Goal: Task Accomplishment & Management: Find specific page/section

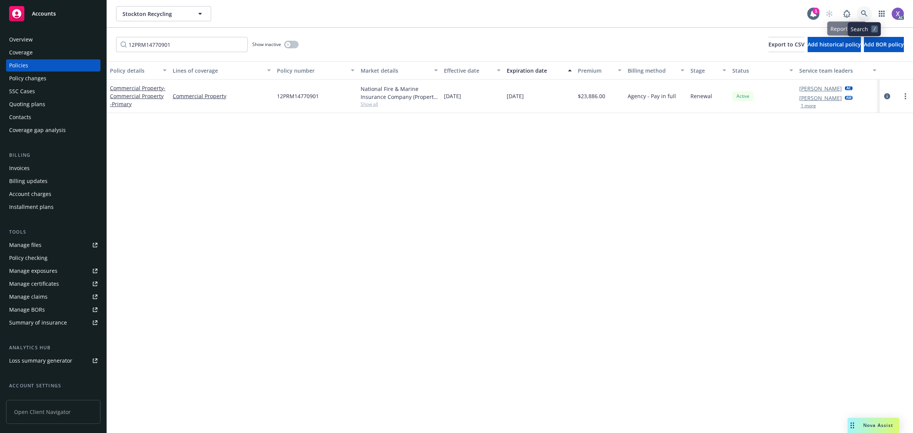
click at [864, 12] on icon at bounding box center [864, 13] width 7 height 7
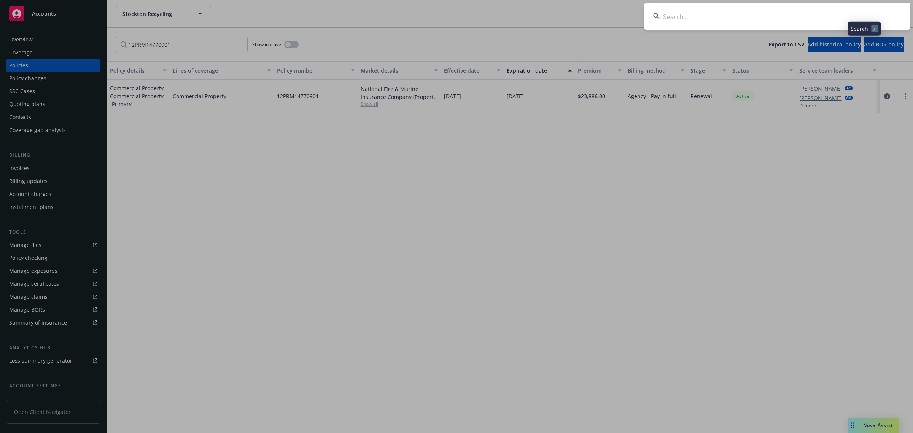
click at [815, 15] on input at bounding box center [777, 16] width 266 height 27
type input "CVSTOM Co"
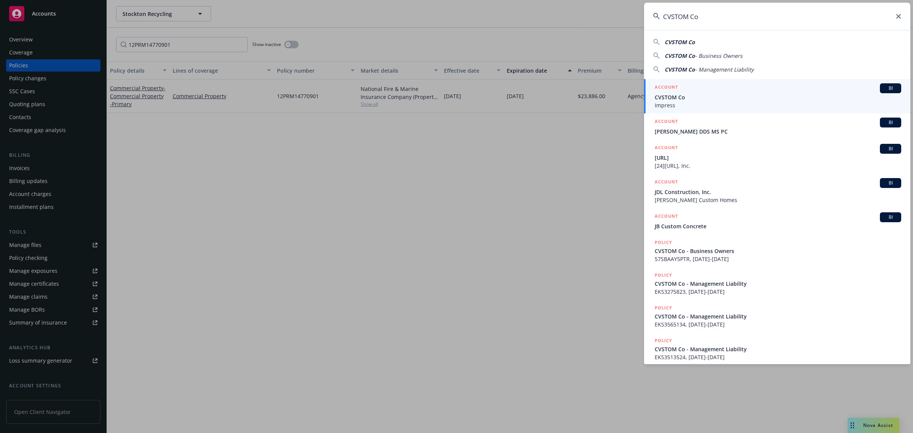
click at [706, 105] on span "Impress" at bounding box center [778, 105] width 246 height 8
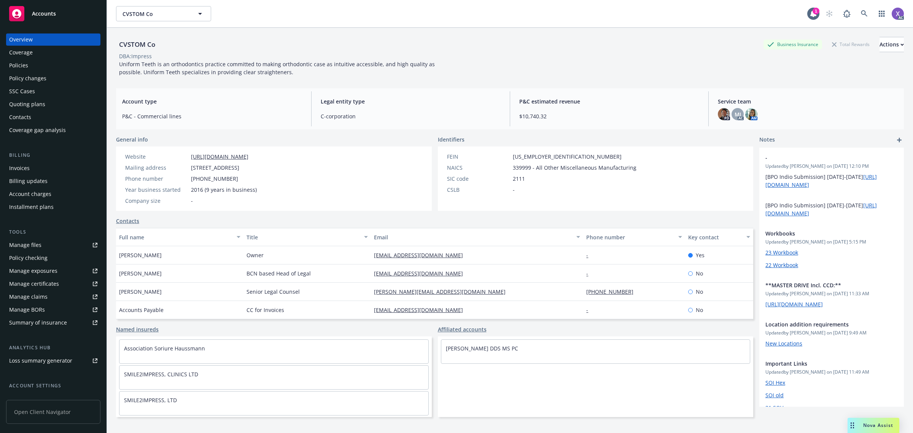
click at [16, 164] on div "Invoices" at bounding box center [19, 168] width 21 height 12
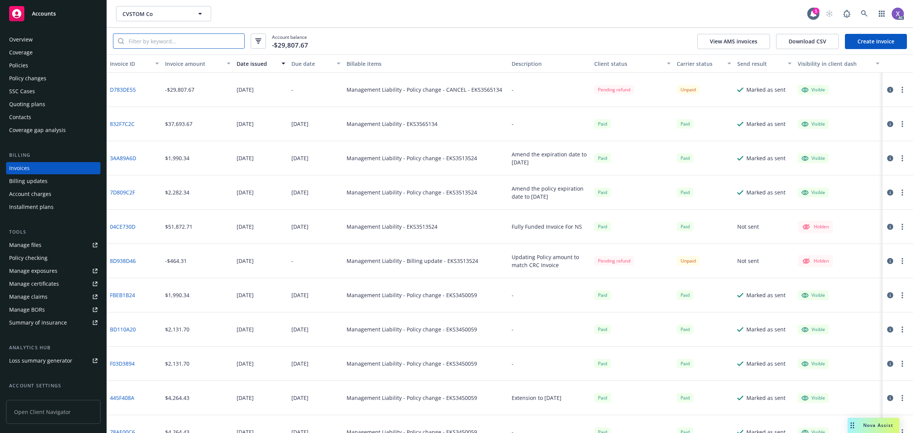
click at [160, 41] on input "search" at bounding box center [184, 41] width 120 height 14
type input "eks"
click at [857, 14] on link at bounding box center [864, 13] width 15 height 15
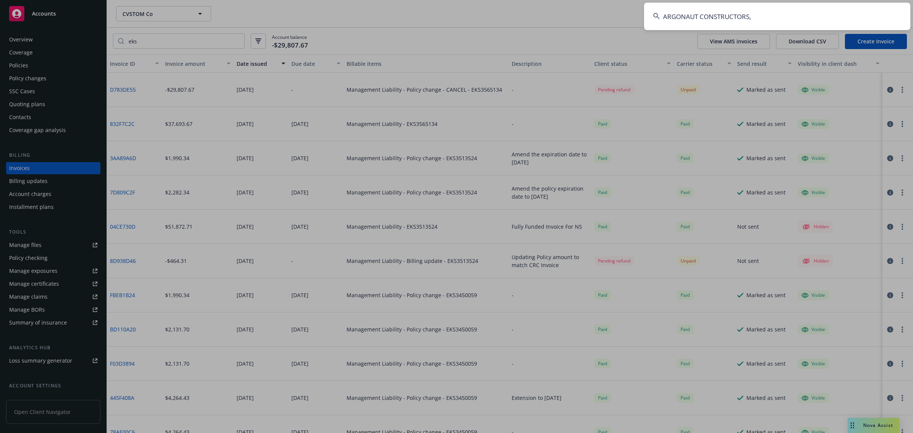
click at [751, 20] on input "ARGONAUT CONSTRUCTORS," at bounding box center [777, 16] width 266 height 27
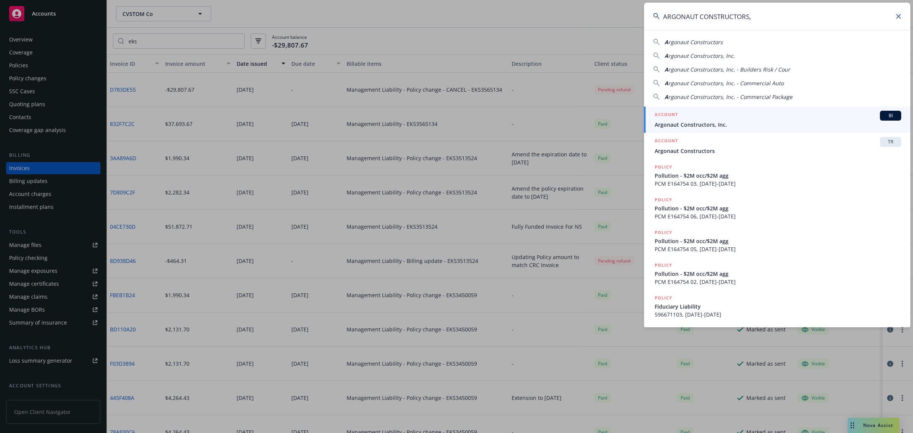
type input "ARGONAUT CONSTRUCTORS,"
click at [693, 122] on span "Argonaut Constructors, Inc." at bounding box center [778, 125] width 246 height 8
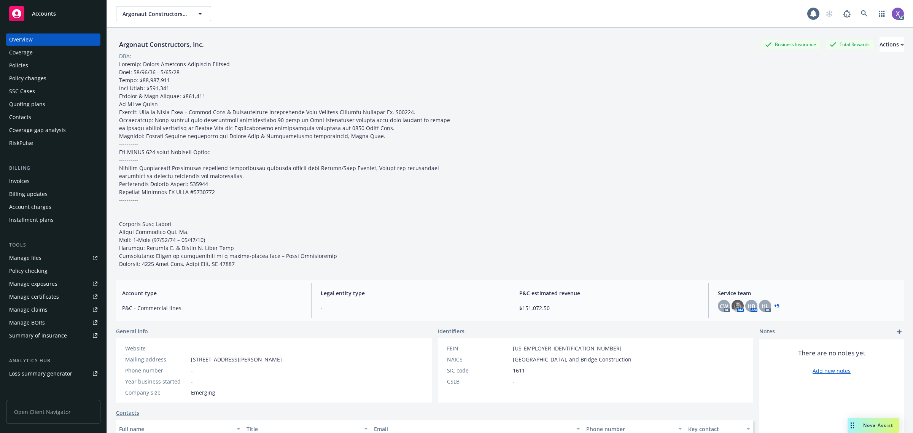
click at [16, 178] on div "Invoices" at bounding box center [19, 181] width 21 height 12
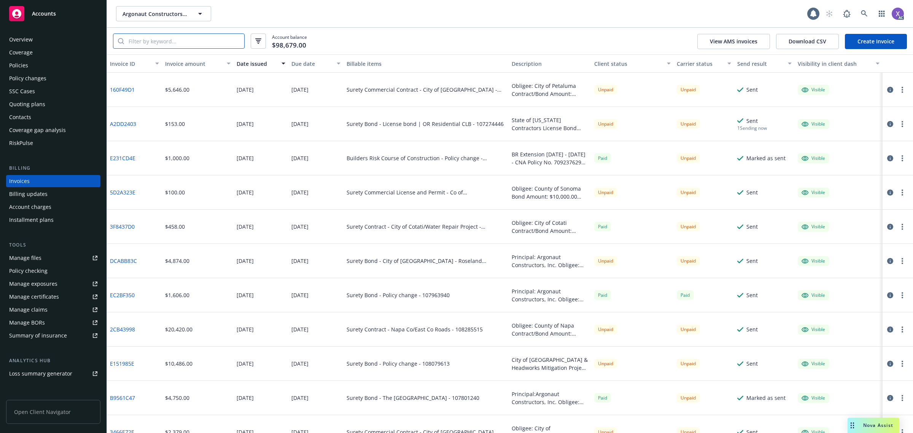
click at [157, 41] on input "search" at bounding box center [184, 41] width 120 height 14
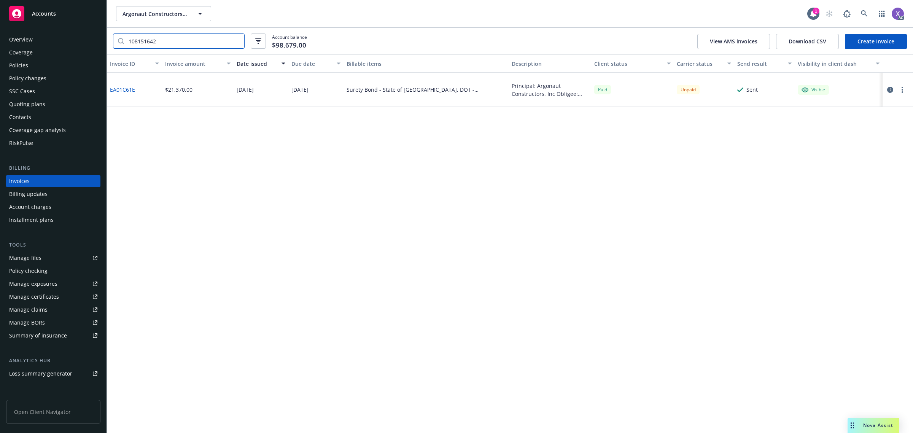
type input "108151642"
drag, startPoint x: 364, startPoint y: 196, endPoint x: 404, endPoint y: 148, distance: 62.3
click at [364, 196] on div "Invoice ID Invoice amount Date issued Due date Billable items Description Clien…" at bounding box center [510, 243] width 806 height 378
click at [456, 136] on div "Invoice ID Invoice amount Date issued Due date Billable items Description Clien…" at bounding box center [510, 243] width 806 height 378
click at [862, 11] on icon at bounding box center [864, 13] width 7 height 7
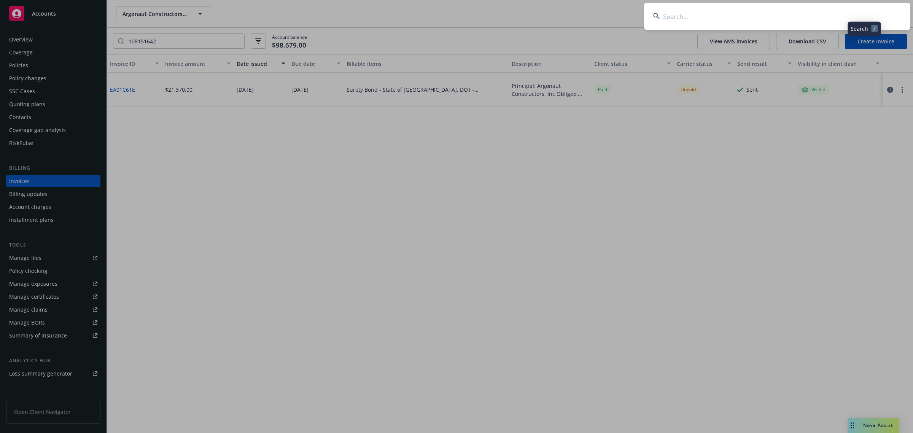
click at [763, 21] on input at bounding box center [777, 16] width 266 height 27
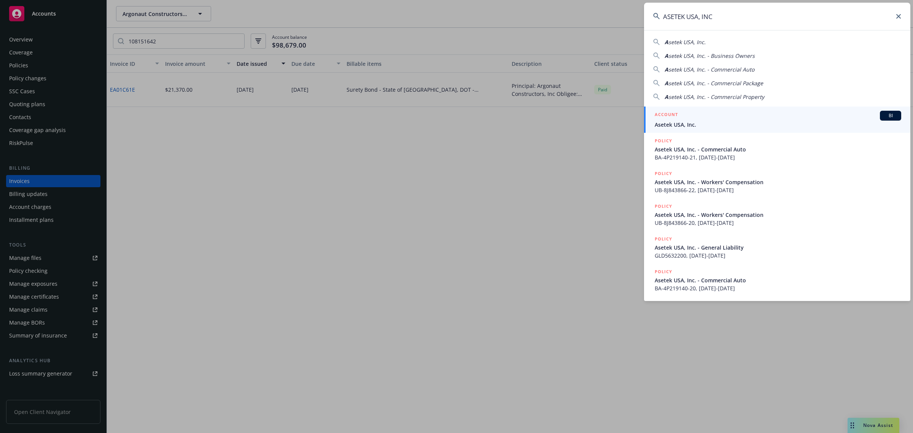
type input "ASETEK USA, INC"
click at [680, 124] on span "Asetek USA, Inc." at bounding box center [778, 125] width 246 height 8
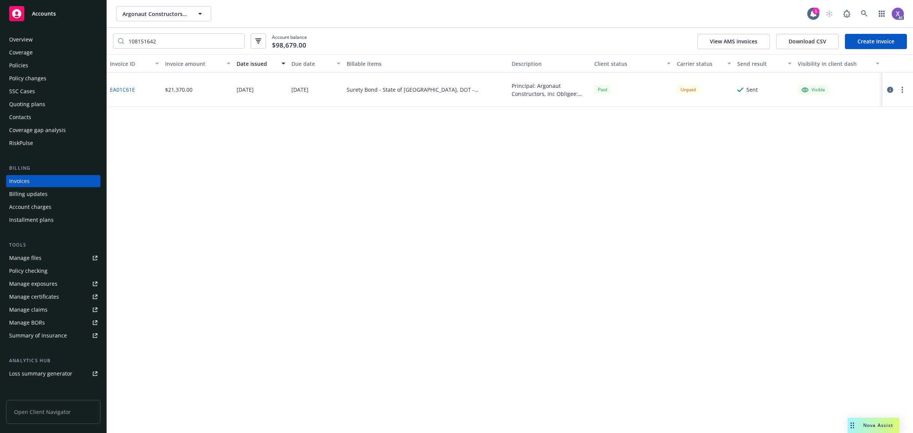
click at [25, 183] on div "Invoices" at bounding box center [19, 181] width 21 height 12
click at [861, 19] on link at bounding box center [864, 13] width 15 height 15
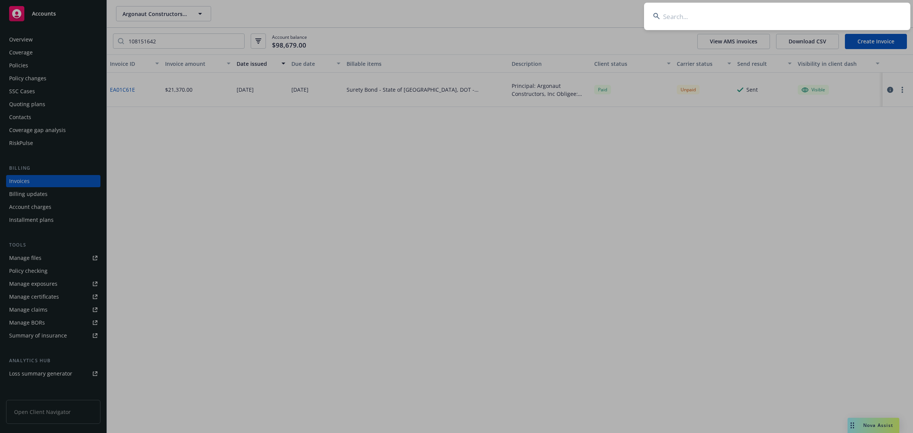
click at [712, 25] on input at bounding box center [777, 16] width 266 height 27
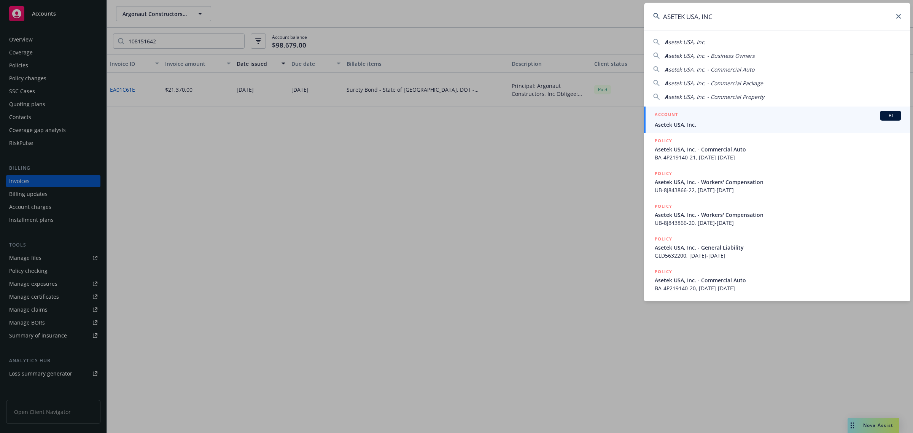
type input "ASETEK USA, INC"
click at [687, 127] on span "Asetek USA, Inc." at bounding box center [778, 125] width 246 height 8
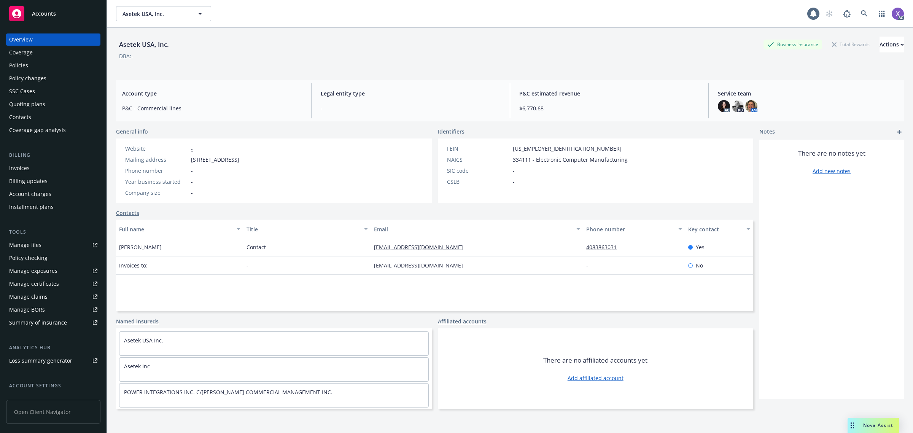
click at [11, 165] on div "Invoices" at bounding box center [19, 168] width 21 height 12
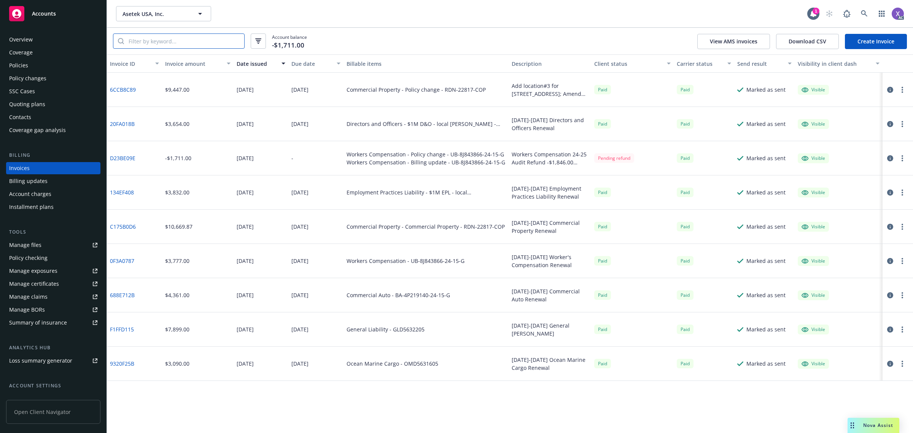
click at [175, 44] on input "search" at bounding box center [184, 41] width 120 height 14
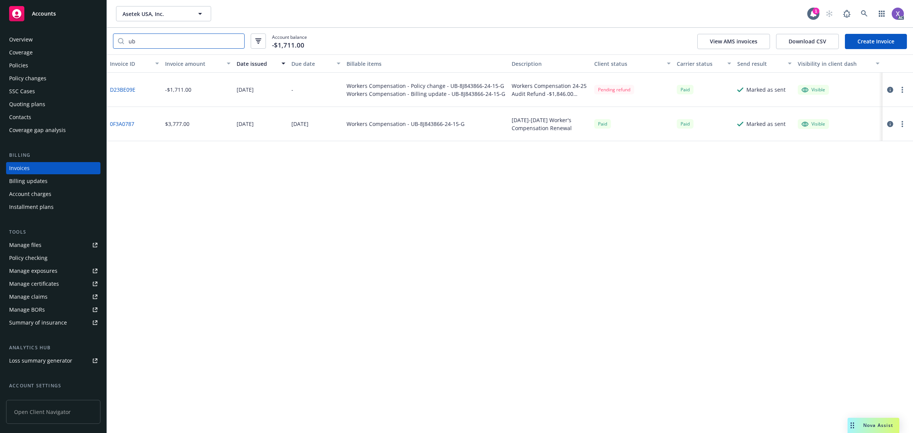
click at [175, 44] on input "ub" at bounding box center [184, 41] width 120 height 14
type input "u"
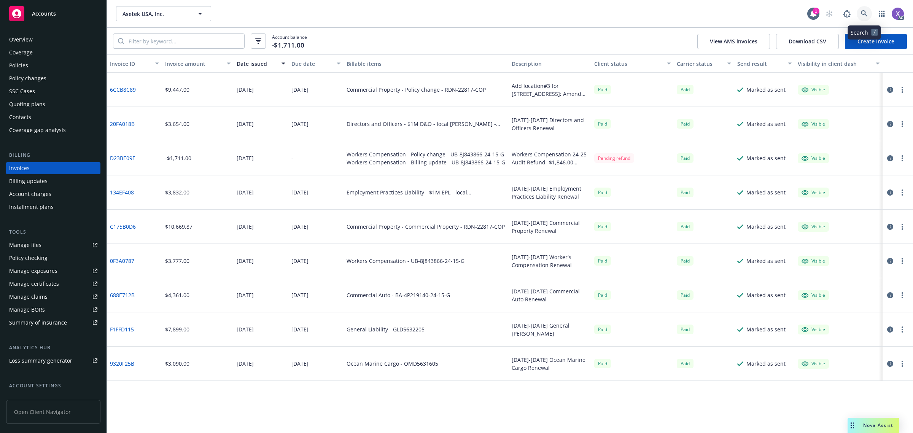
click at [862, 14] on icon at bounding box center [864, 13] width 6 height 6
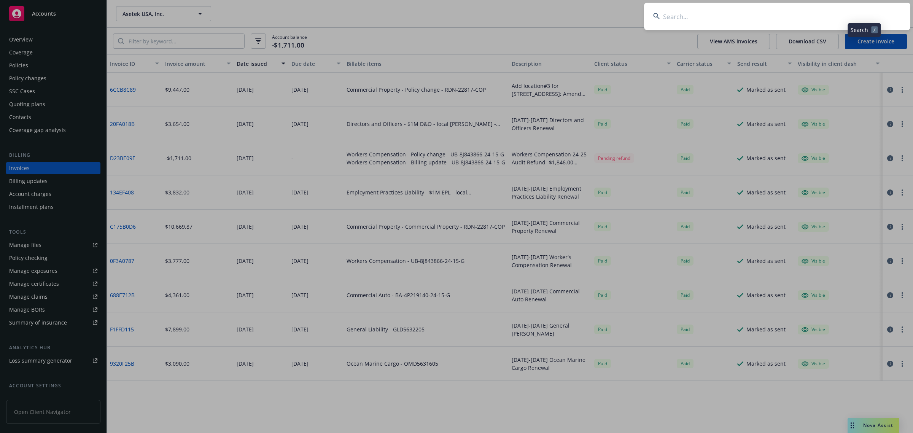
click at [791, 17] on input at bounding box center [777, 16] width 266 height 27
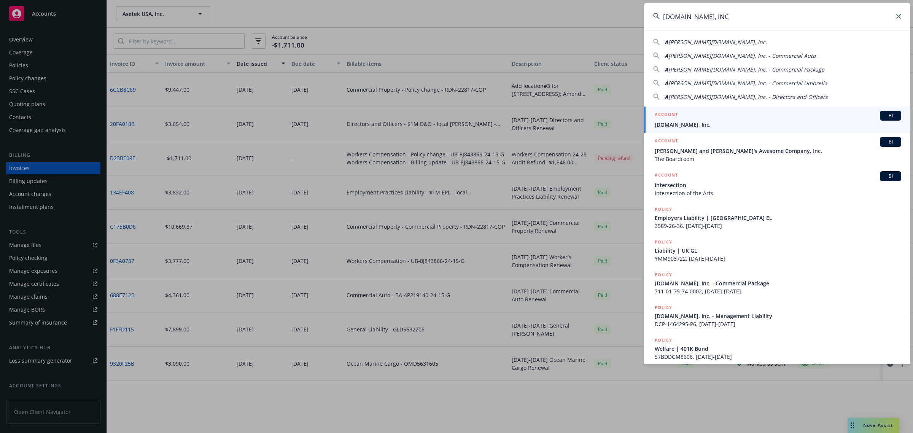
type input "AWES.ME, INC"
click at [676, 123] on span "Awes.me, Inc." at bounding box center [778, 125] width 246 height 8
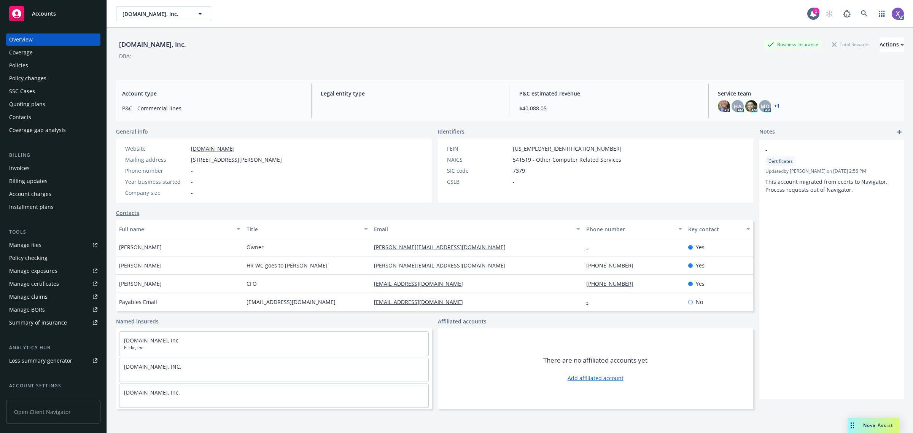
click at [15, 168] on div "Invoices" at bounding box center [19, 168] width 21 height 12
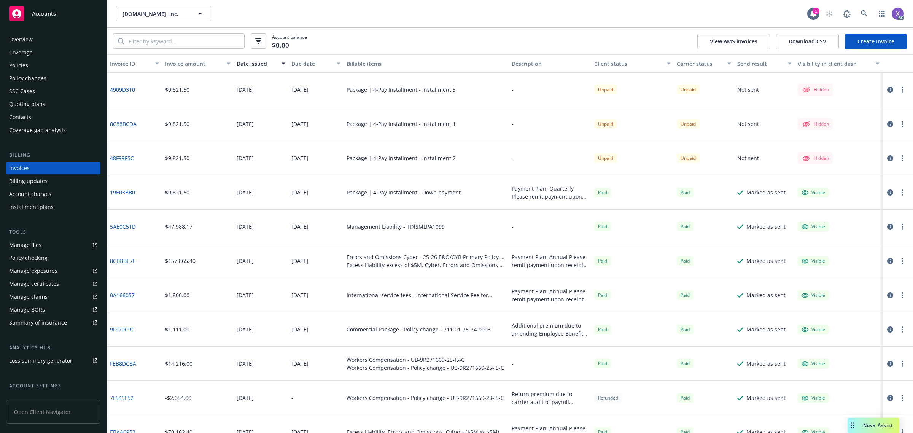
click at [148, 50] on div "Account balance $0.00 View AMS invoices Download CSV Create Invoice" at bounding box center [510, 41] width 806 height 27
click at [151, 44] on input "search" at bounding box center [184, 41] width 120 height 14
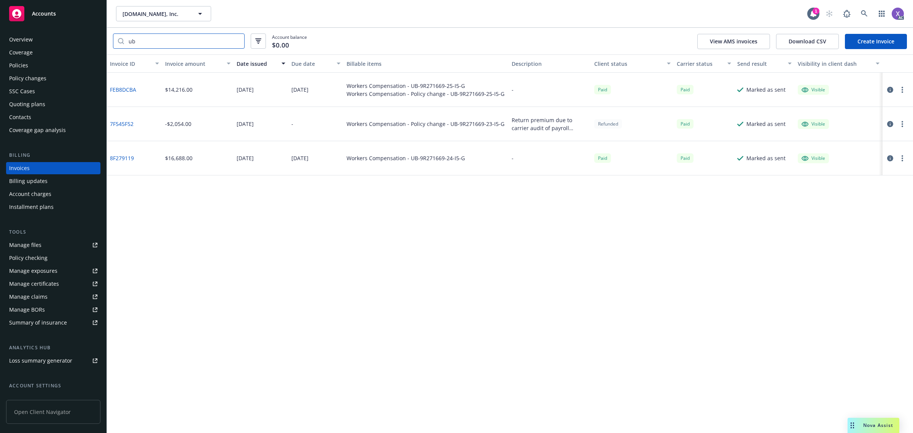
type input "u"
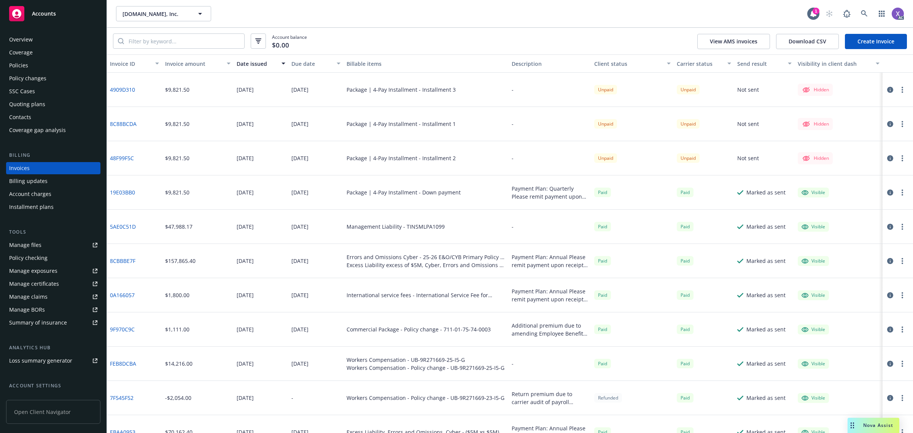
click at [19, 64] on div "Policies" at bounding box center [18, 65] width 19 height 12
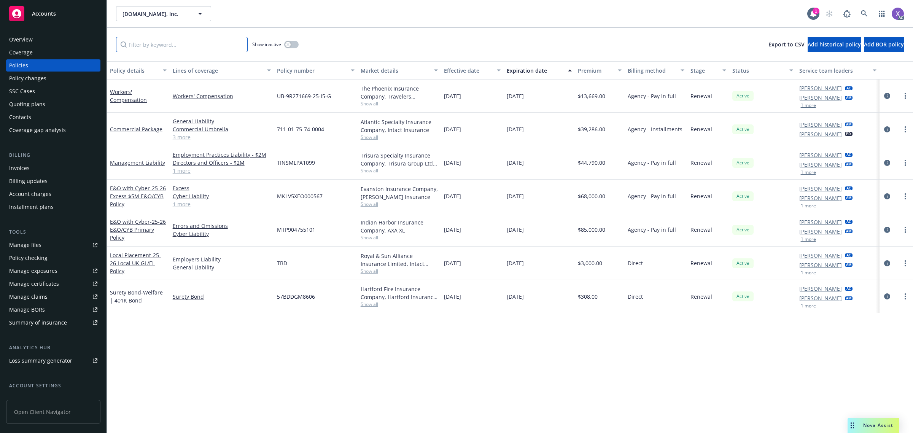
click at [160, 46] on input "Filter by keyword..." at bounding box center [182, 44] width 132 height 15
click at [864, 14] on icon at bounding box center [864, 13] width 7 height 7
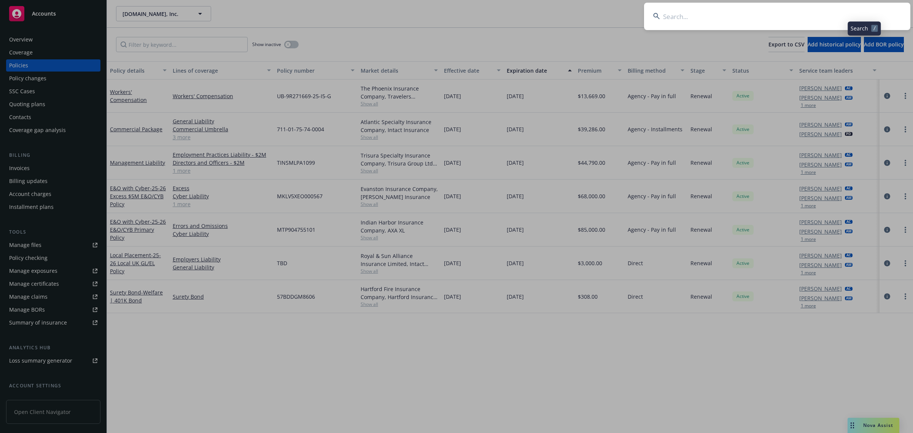
click at [713, 19] on input at bounding box center [777, 16] width 266 height 27
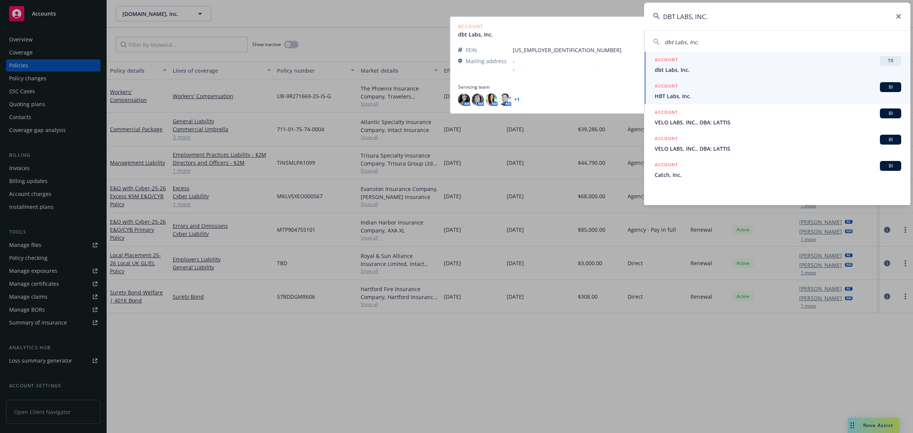
type input "DBT LABS, INC."
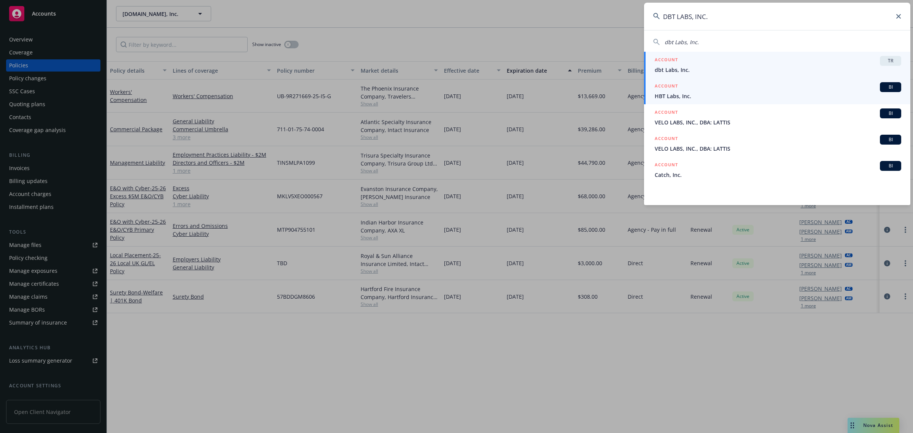
click at [684, 98] on span "HBT Labs, Inc." at bounding box center [778, 96] width 246 height 8
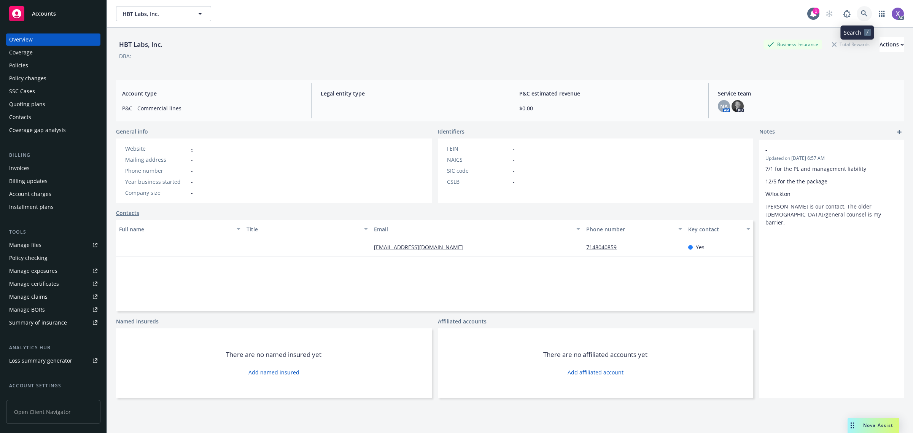
click at [861, 11] on icon at bounding box center [864, 13] width 6 height 6
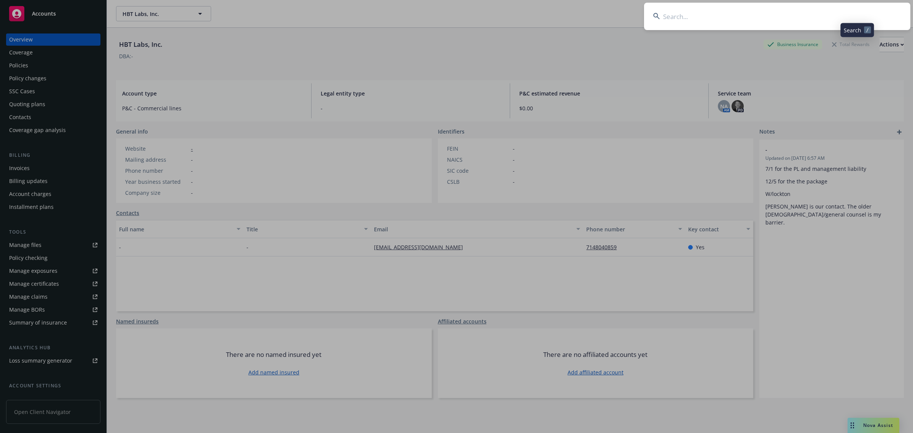
click at [740, 18] on input at bounding box center [777, 16] width 266 height 27
type input "UB-7W742438"
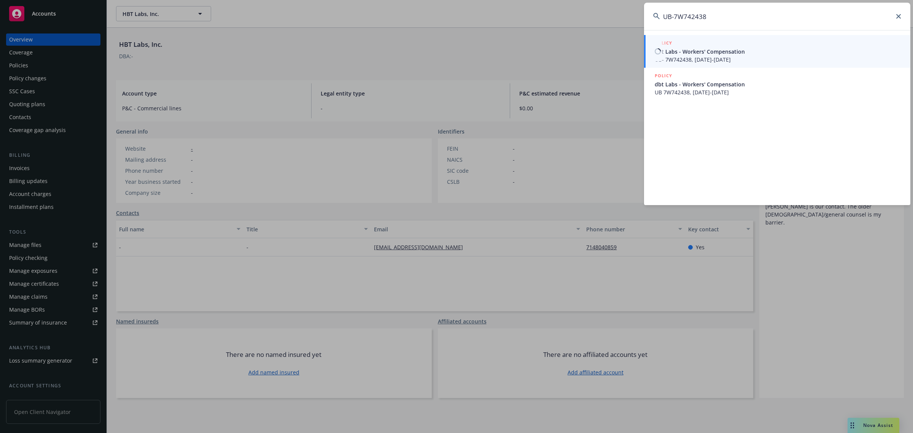
click at [710, 63] on span "UB- 7W742438, 05/31/2024-05/31/2025" at bounding box center [778, 60] width 246 height 8
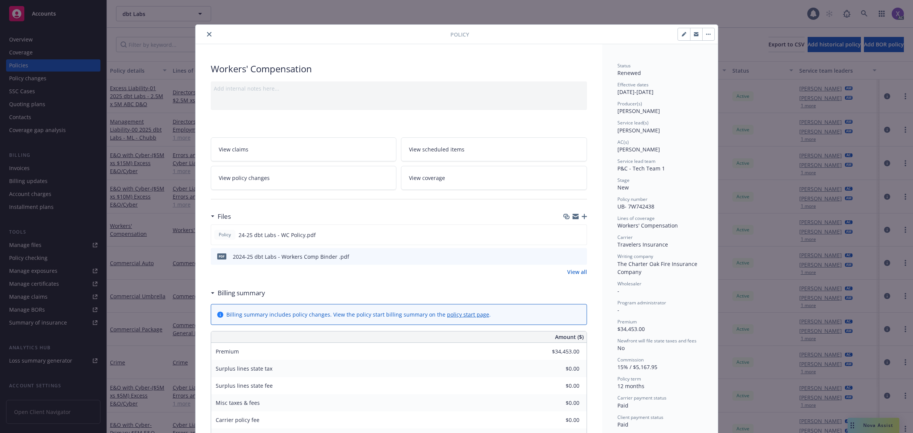
click at [207, 37] on icon "close" at bounding box center [209, 34] width 5 height 5
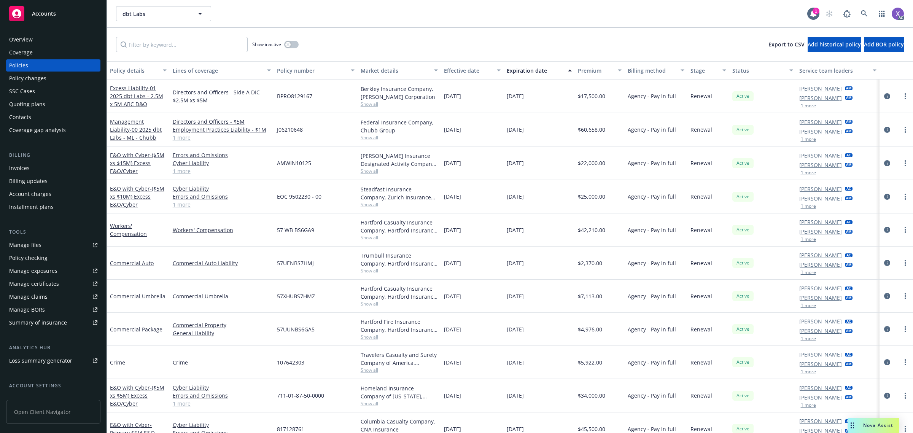
click at [22, 166] on div "Invoices" at bounding box center [19, 168] width 21 height 12
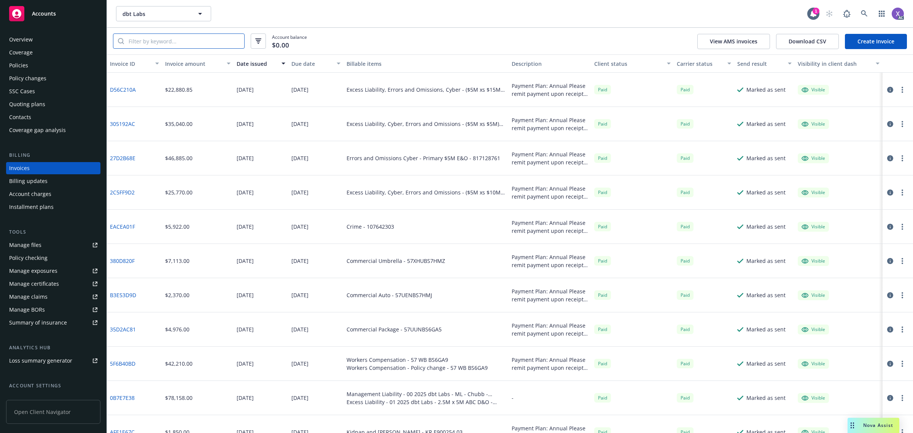
click at [157, 43] on input "search" at bounding box center [184, 41] width 120 height 14
paste input "UB-7W742438"
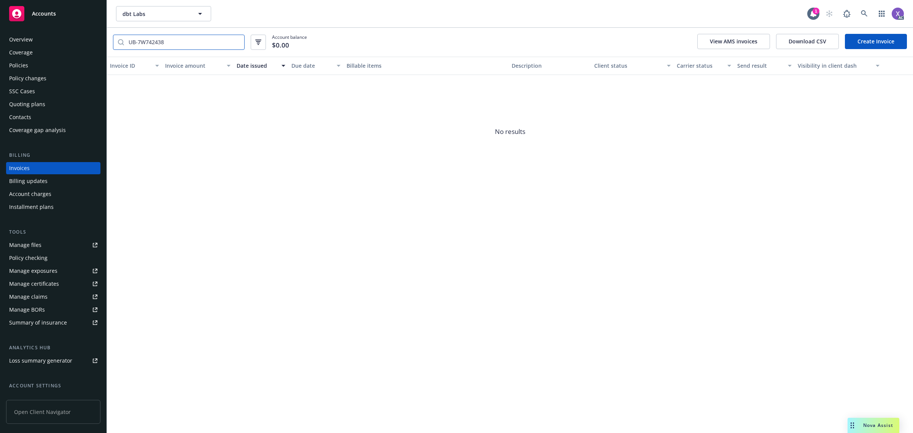
type input "UB-7W742438"
click at [25, 68] on div "Policies" at bounding box center [18, 65] width 19 height 12
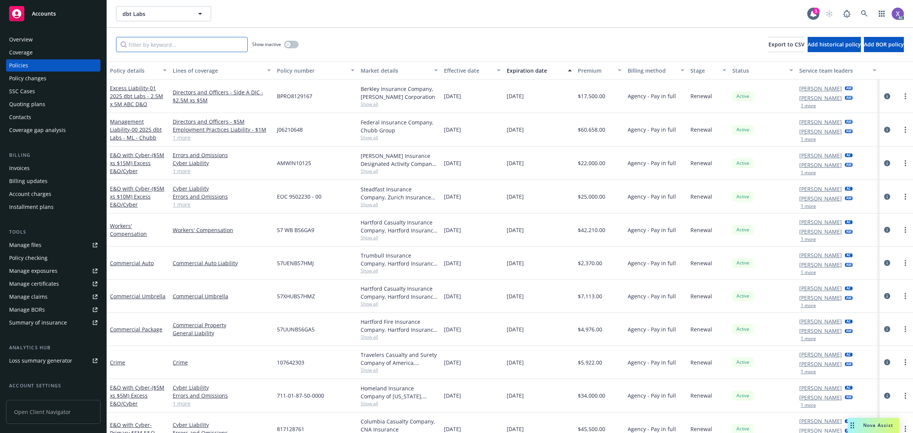
click at [152, 49] on input "Filter by keyword..." at bounding box center [182, 44] width 132 height 15
paste input "UB-7W742438"
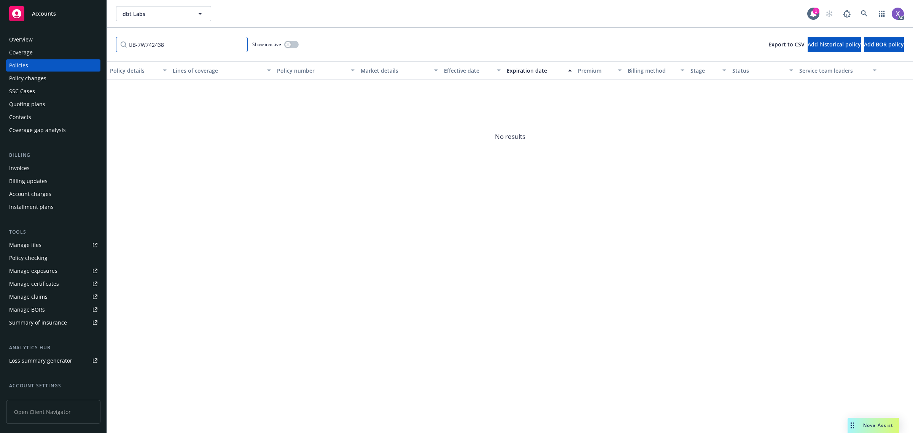
type input "UB-7W742438"
click at [293, 45] on button "button" at bounding box center [291, 45] width 14 height 8
click at [862, 19] on link at bounding box center [864, 13] width 15 height 15
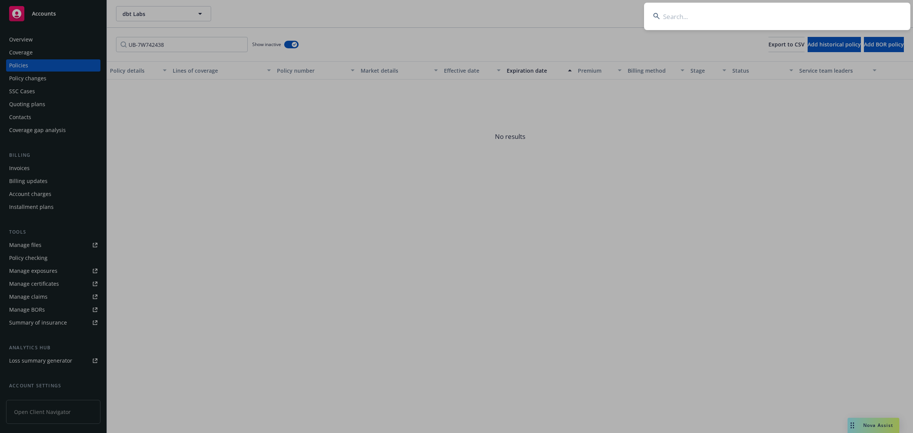
click at [762, 16] on input at bounding box center [777, 16] width 266 height 27
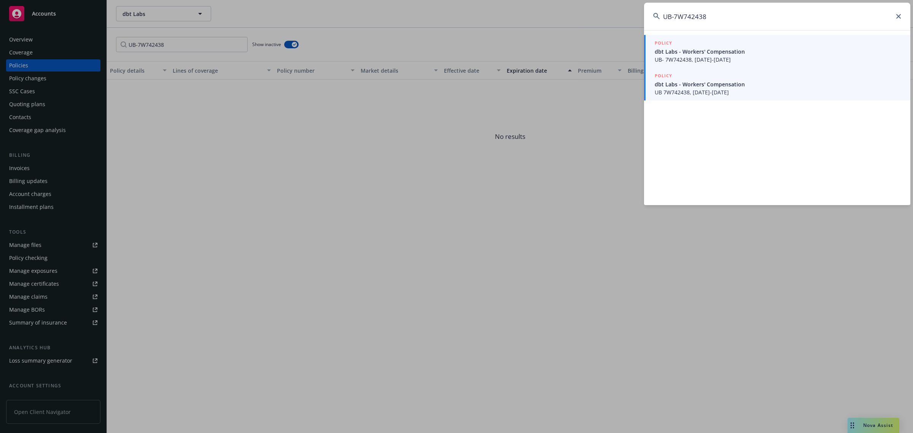
type input "UB-7W742438"
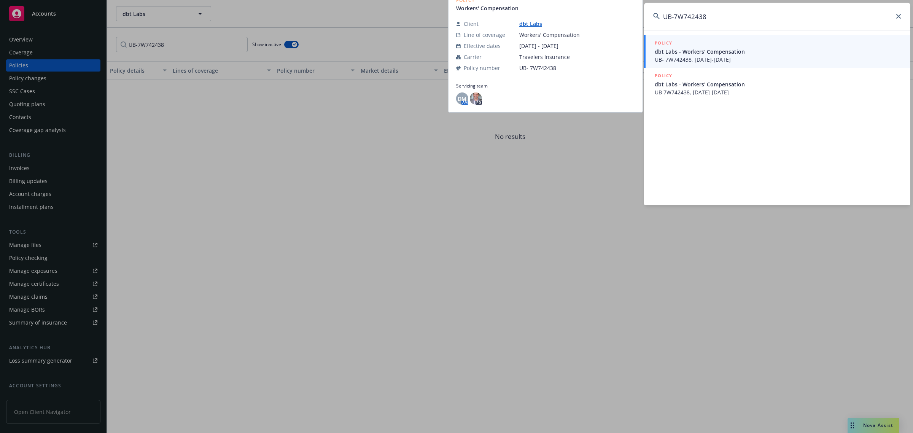
click at [714, 61] on span "UB- 7W742438, 05/31/2024-05/31/2025" at bounding box center [778, 60] width 246 height 8
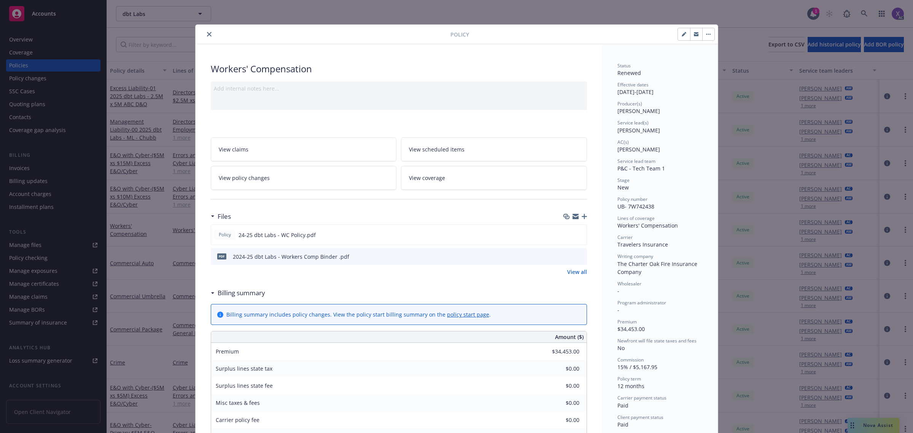
click at [207, 33] on icon "close" at bounding box center [209, 34] width 5 height 5
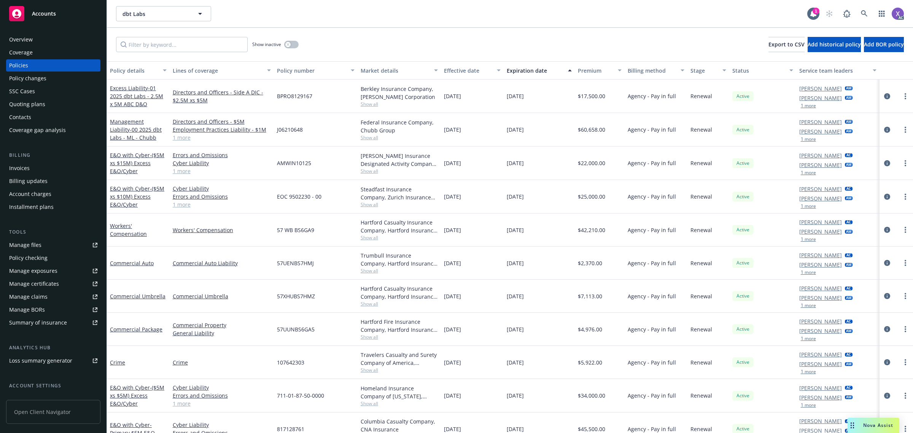
click at [19, 166] on div "Invoices" at bounding box center [19, 168] width 21 height 12
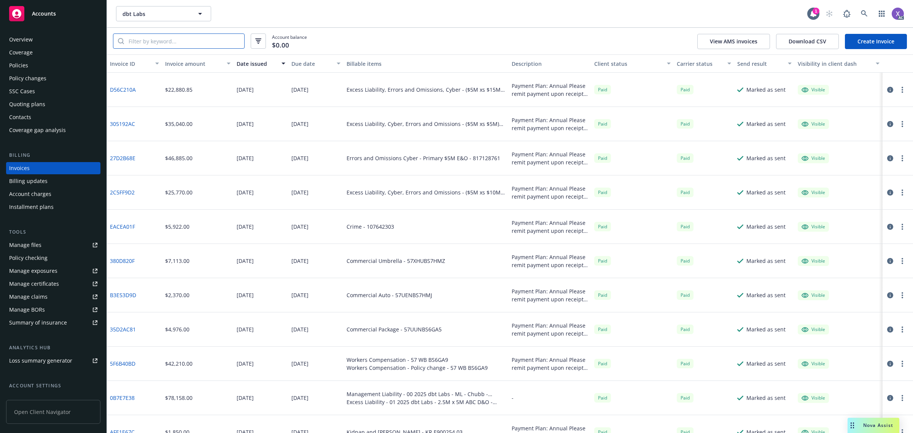
click at [171, 38] on input "search" at bounding box center [184, 41] width 120 height 14
paste input "UB-7W742438"
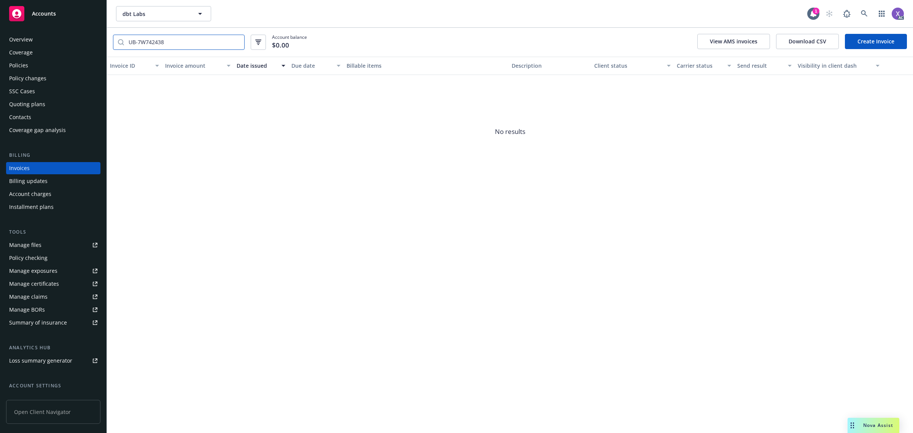
click at [139, 42] on input "UB-7W742438" at bounding box center [184, 42] width 120 height 14
click at [138, 42] on input "UB-7W742438" at bounding box center [184, 42] width 120 height 14
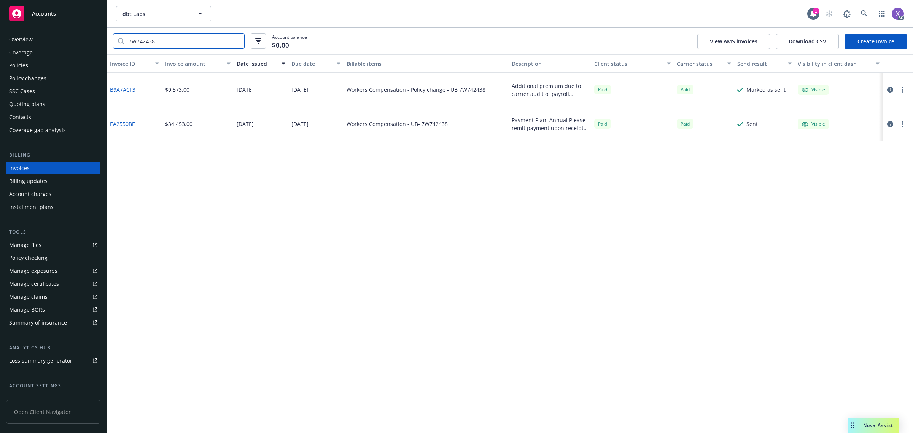
type input "7W742438"
click at [20, 64] on div "Policies" at bounding box center [18, 65] width 19 height 12
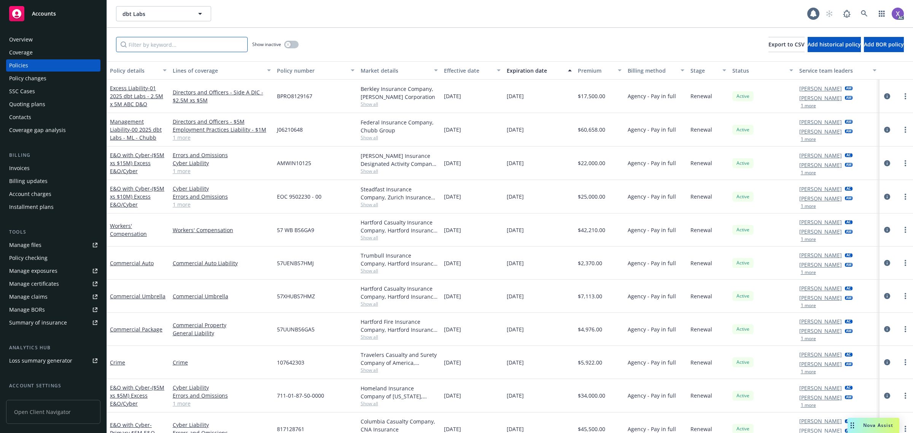
click at [144, 46] on input "Filter by keyword..." at bounding box center [182, 44] width 132 height 15
paste input "UB-7W742438"
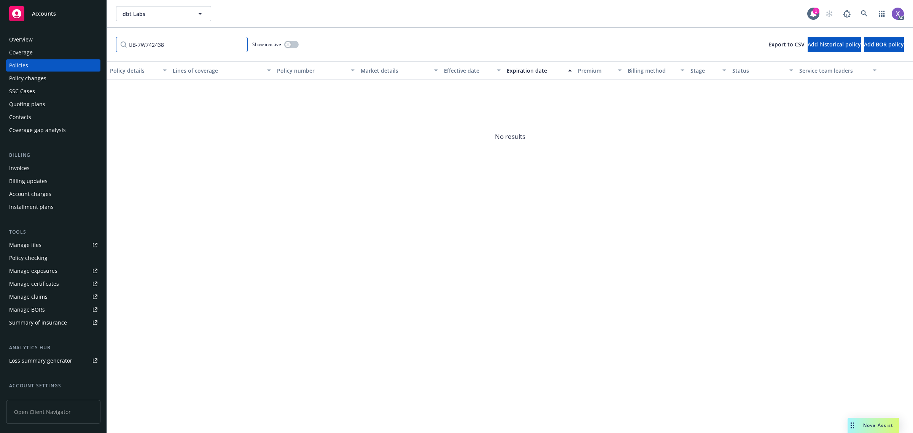
click at [138, 43] on input "UB-7W742438" at bounding box center [182, 44] width 132 height 15
type input "7W742438"
click at [295, 46] on button "button" at bounding box center [291, 45] width 14 height 8
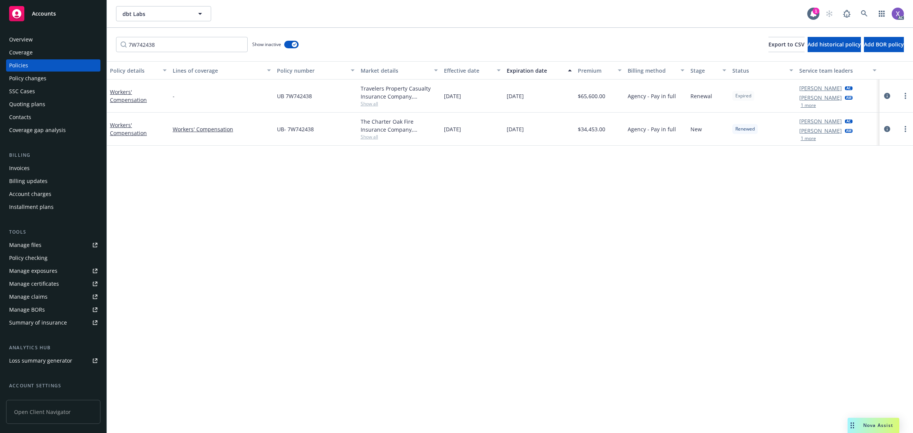
click at [256, 278] on div "Policy details Lines of coverage Policy number Market details Effective date Ex…" at bounding box center [510, 247] width 806 height 372
click at [871, 11] on link at bounding box center [864, 13] width 15 height 15
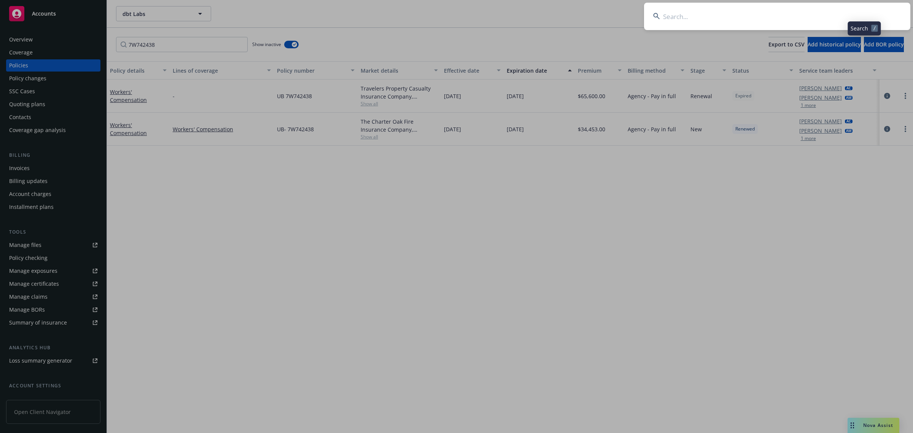
click at [730, 20] on input at bounding box center [777, 16] width 266 height 27
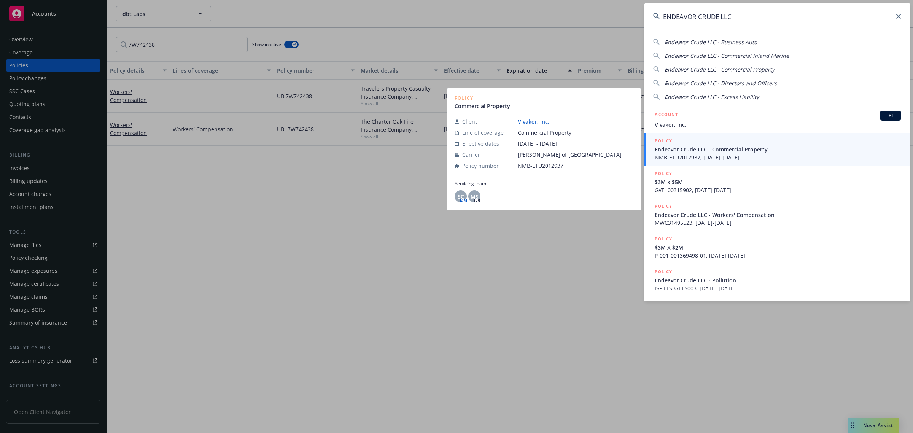
type input "ENDEAVOR CRUDE LLC"
click at [693, 160] on span "NMB-ETU2012937, 03/01/2024-03/01/2025" at bounding box center [778, 157] width 246 height 8
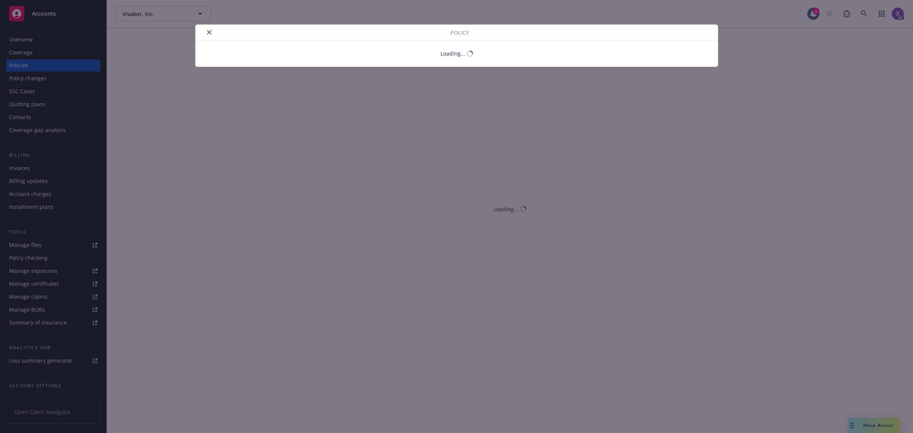
click at [208, 35] on button "close" at bounding box center [209, 32] width 9 height 9
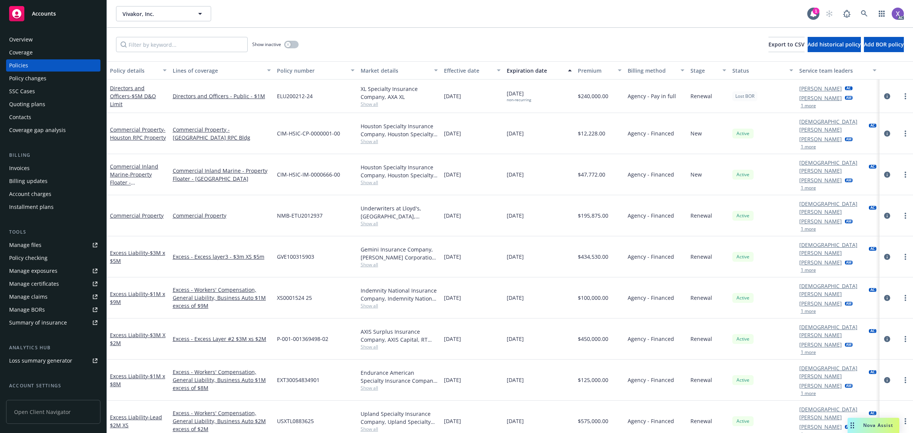
click at [25, 167] on div "Invoices" at bounding box center [19, 168] width 21 height 12
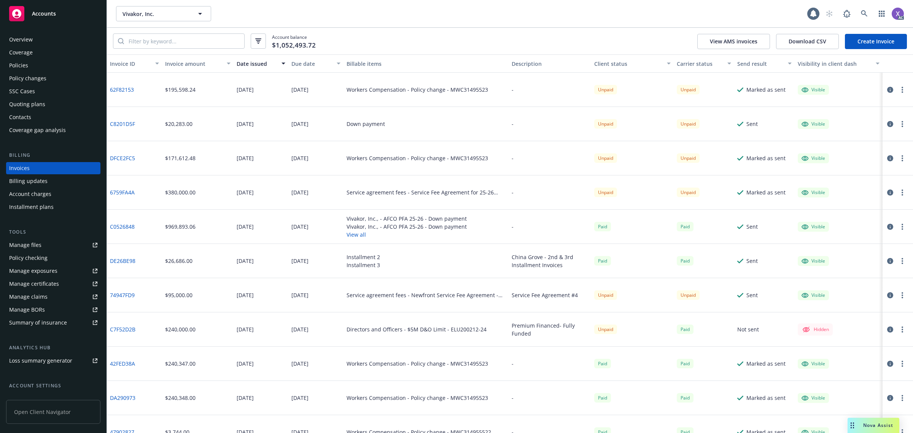
click at [164, 49] on div "Account balance $1,052,493.72 View AMS invoices Download CSV Create Invoice" at bounding box center [510, 41] width 806 height 27
click at [167, 41] on input "search" at bounding box center [184, 41] width 120 height 14
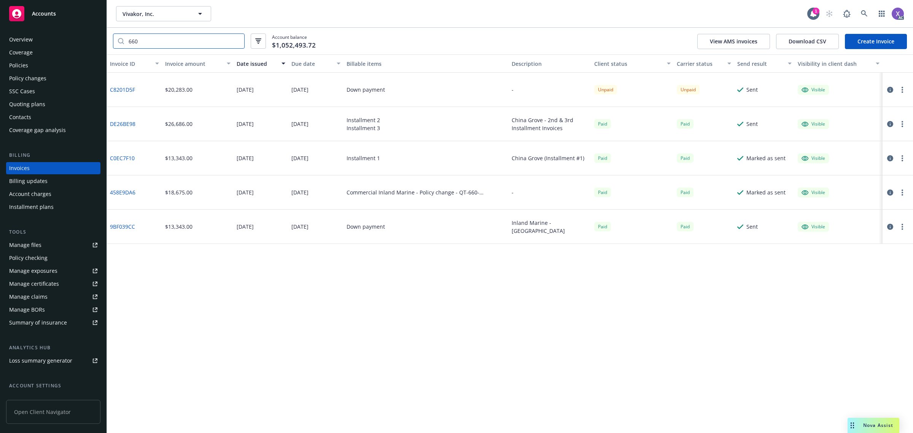
type input "660"
click at [25, 35] on div "Overview" at bounding box center [21, 39] width 24 height 12
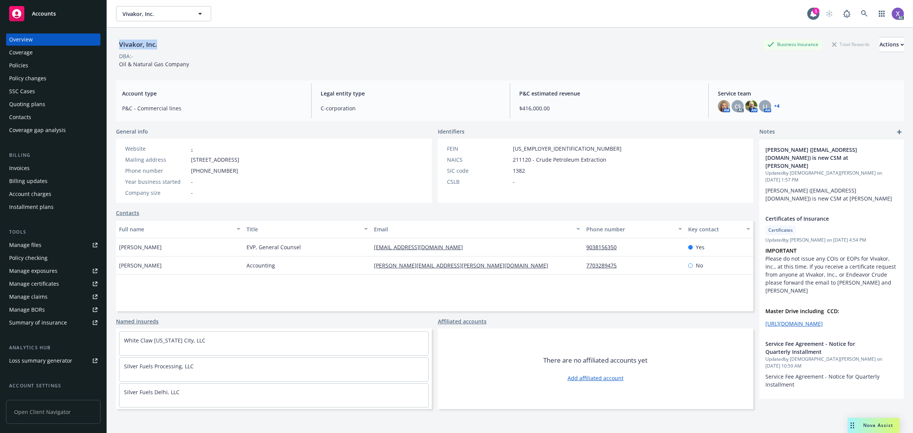
drag, startPoint x: 117, startPoint y: 41, endPoint x: 161, endPoint y: 46, distance: 43.6
click at [161, 46] on div "Vivakor, Inc. Business Insurance Total Rewards Actions" at bounding box center [510, 44] width 788 height 15
copy div "Vivakor, Inc."
click at [17, 168] on div "Invoices" at bounding box center [19, 168] width 21 height 12
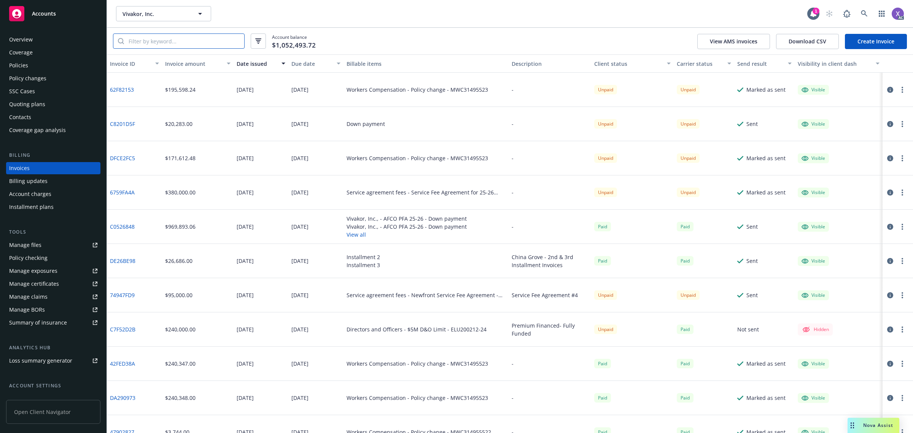
click at [219, 44] on input "search" at bounding box center [184, 41] width 120 height 14
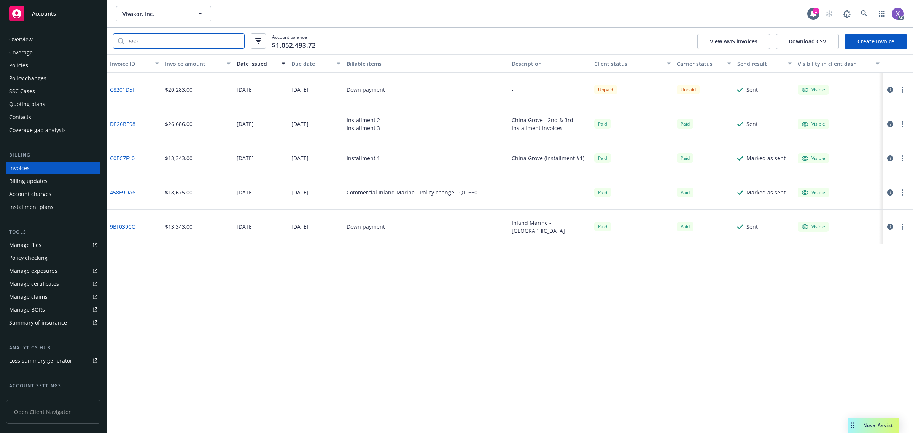
type input "660"
click at [13, 68] on div "Policies" at bounding box center [18, 65] width 19 height 12
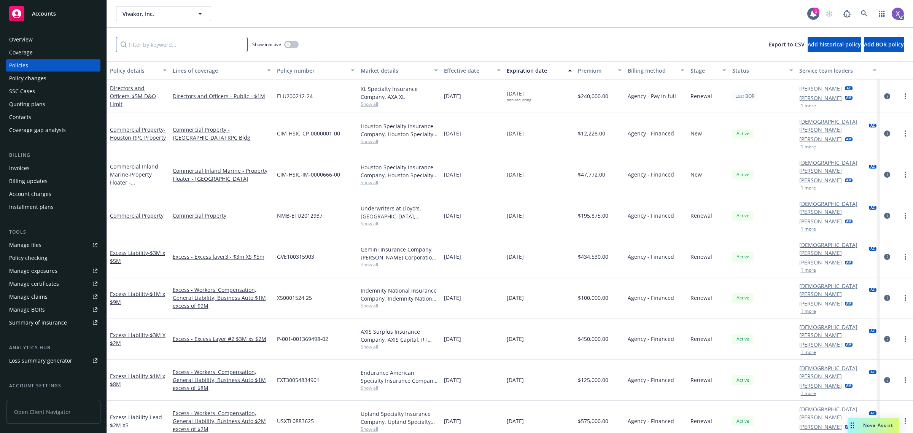
click at [165, 45] on input "Filter by keyword..." at bounding box center [182, 44] width 132 height 15
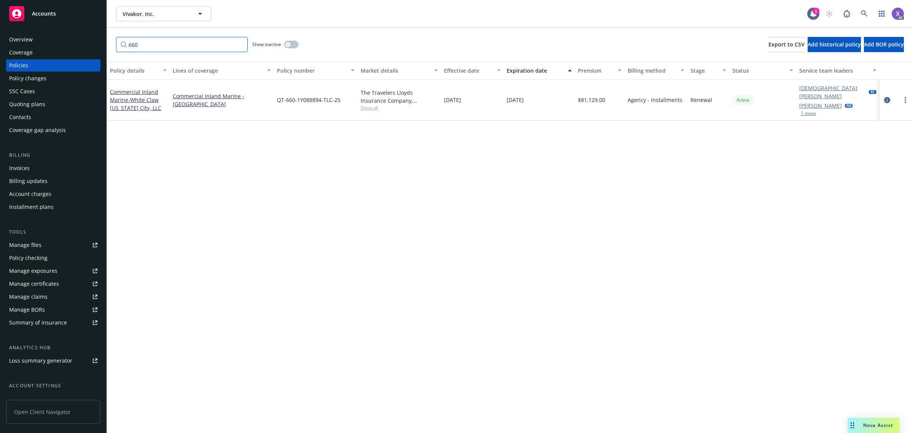
type input "660"
click at [885, 97] on icon "circleInformation" at bounding box center [887, 100] width 6 height 6
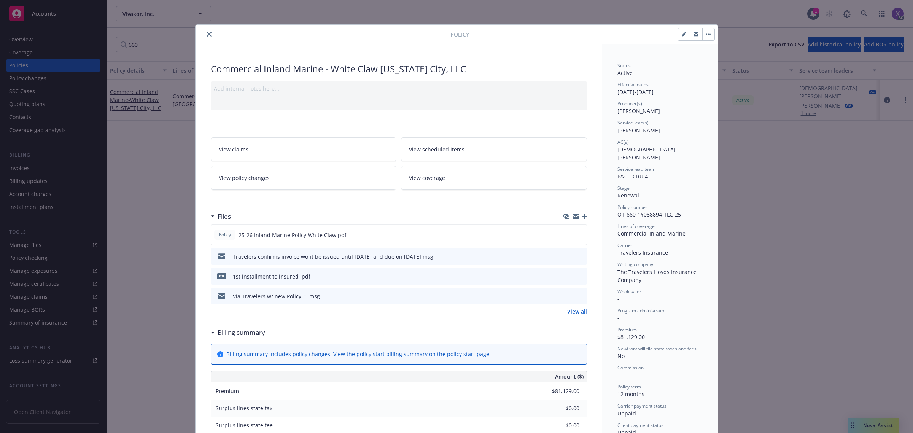
click at [577, 312] on link "View all" at bounding box center [577, 311] width 20 height 8
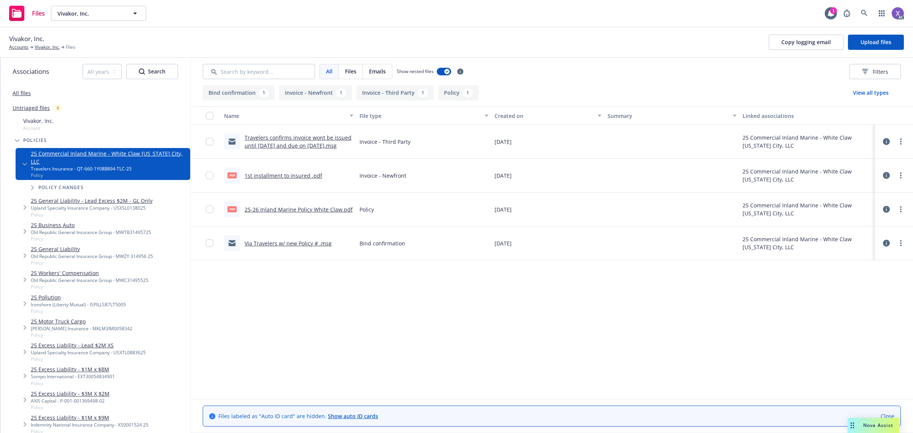
click at [323, 142] on link "Travelers confirms invoice wont be issued until 6/10/25 and due on 7/15/25.msg" at bounding box center [298, 141] width 107 height 15
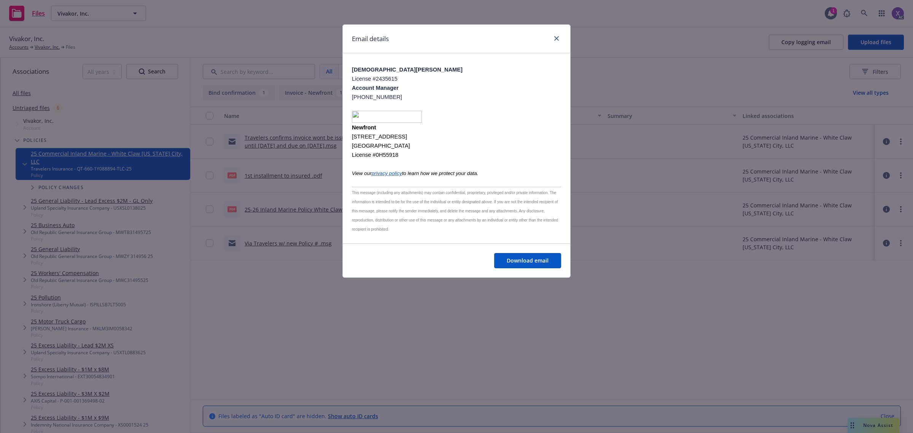
scroll to position [514, 0]
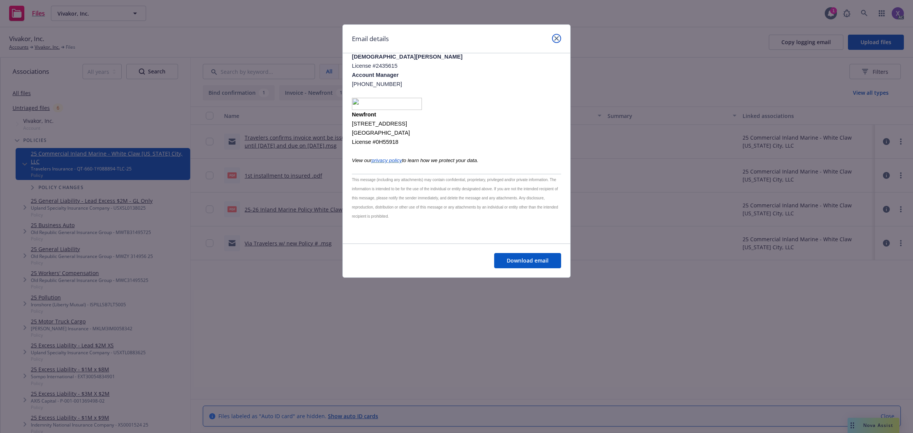
drag, startPoint x: 556, startPoint y: 38, endPoint x: 553, endPoint y: 57, distance: 19.2
click at [556, 38] on icon "close" at bounding box center [556, 38] width 5 height 5
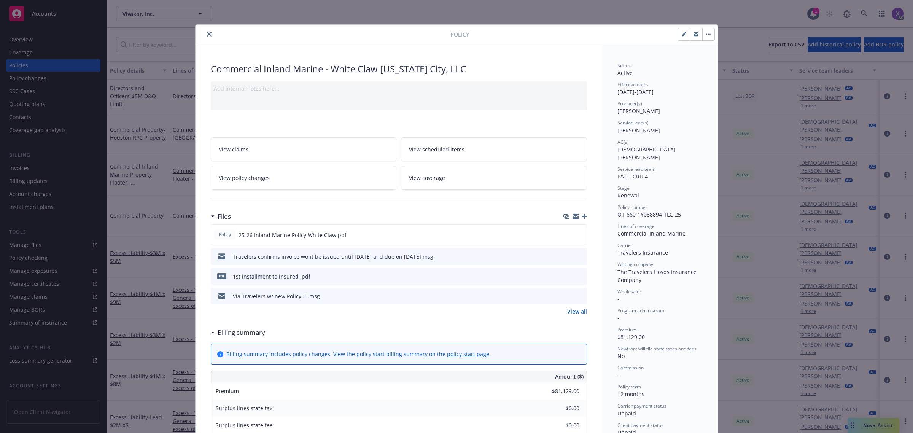
click at [208, 31] on button "close" at bounding box center [209, 34] width 9 height 9
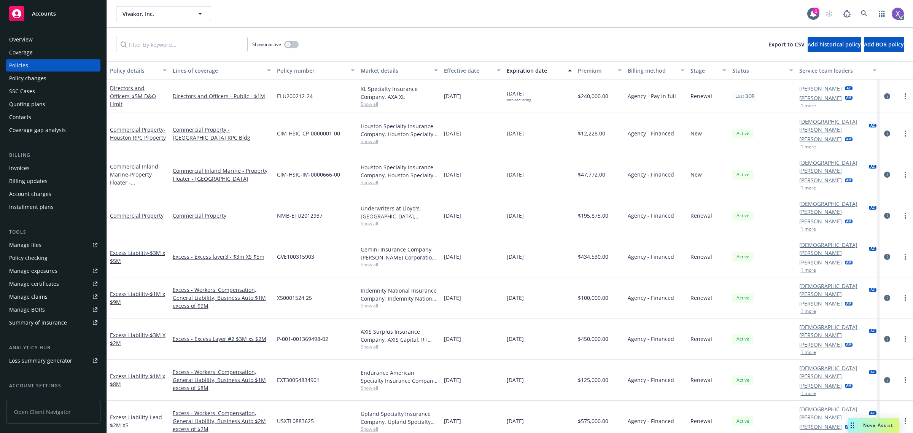
click at [21, 170] on div "Invoices" at bounding box center [19, 168] width 21 height 12
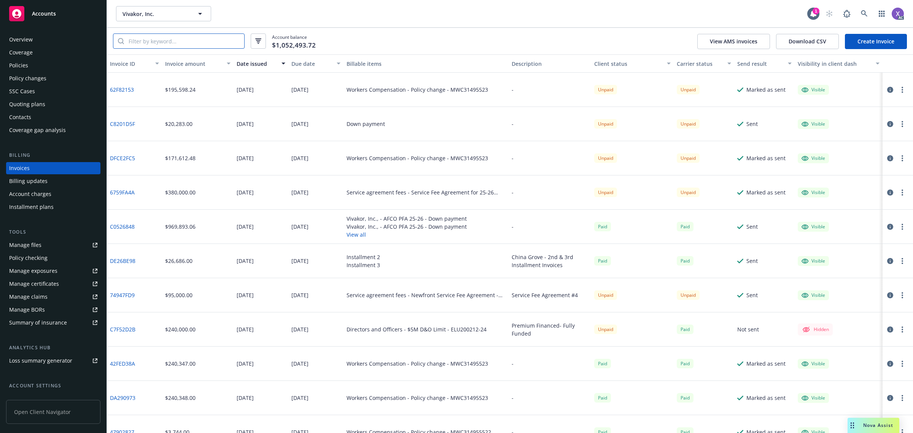
click at [157, 45] on input "search" at bounding box center [184, 41] width 120 height 14
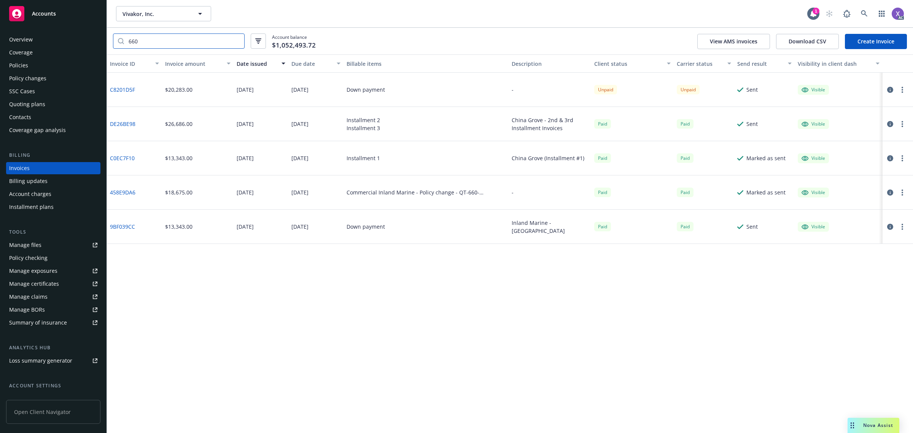
type input "660"
click at [19, 68] on div "Policies" at bounding box center [18, 65] width 19 height 12
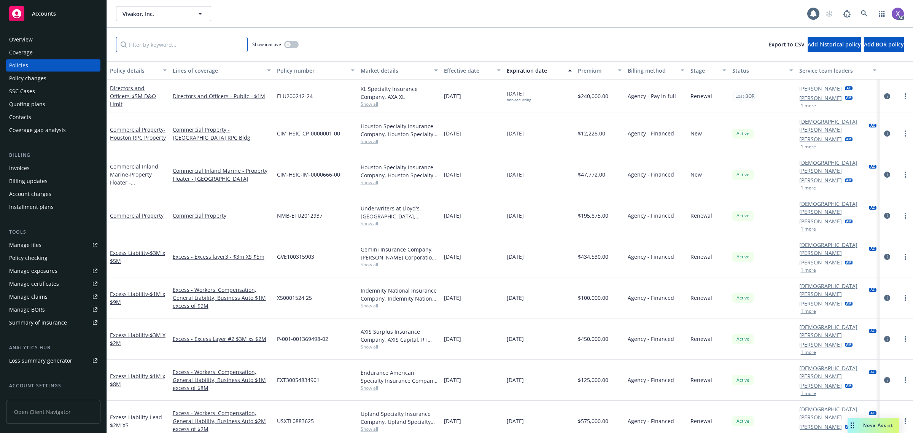
click at [129, 49] on input "Filter by keyword..." at bounding box center [182, 44] width 132 height 15
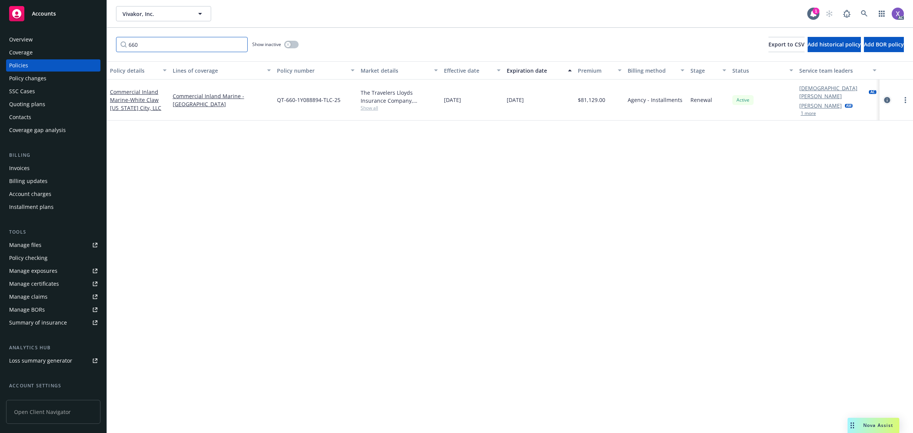
type input "660"
click at [887, 97] on icon "circleInformation" at bounding box center [887, 100] width 6 height 6
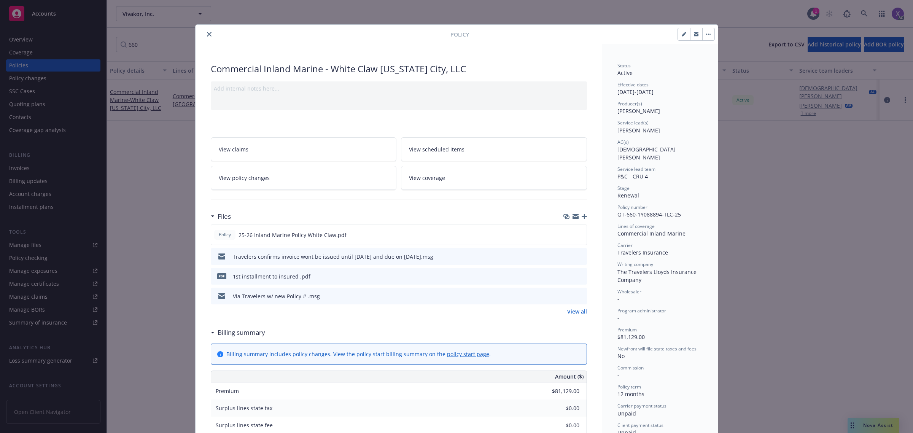
click at [205, 33] on button "close" at bounding box center [209, 34] width 9 height 9
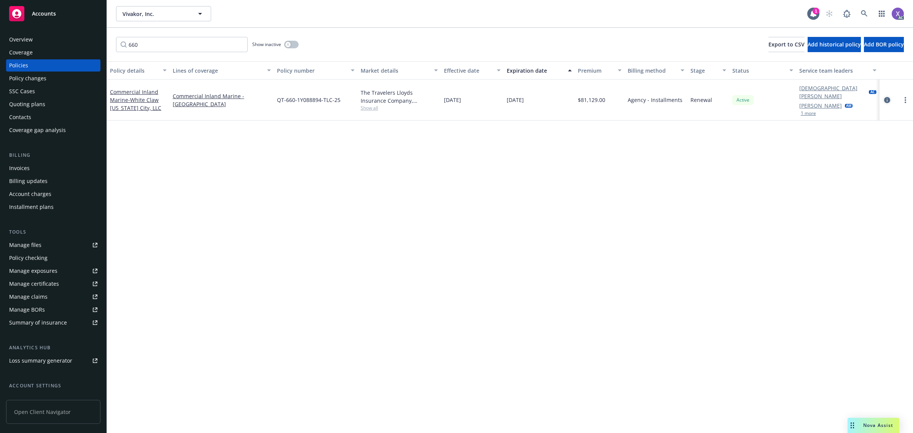
click at [889, 97] on icon "circleInformation" at bounding box center [887, 100] width 6 height 6
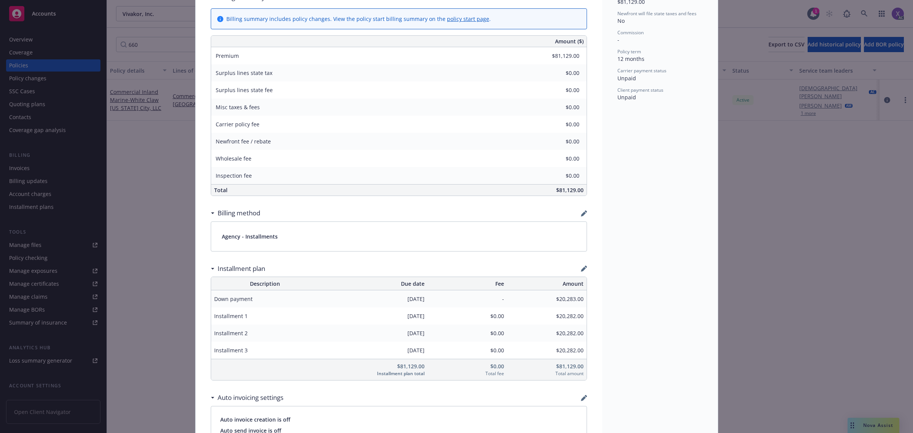
scroll to position [308, 0]
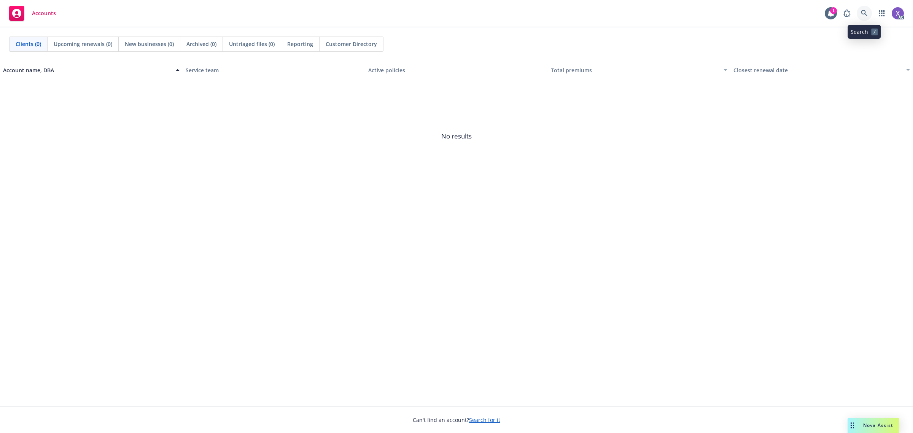
click at [865, 14] on icon at bounding box center [864, 13] width 6 height 6
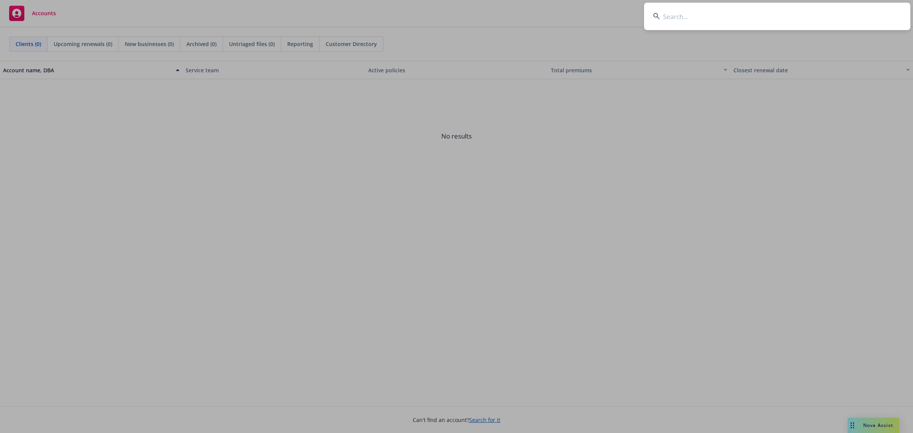
click at [794, 18] on input at bounding box center [777, 16] width 266 height 27
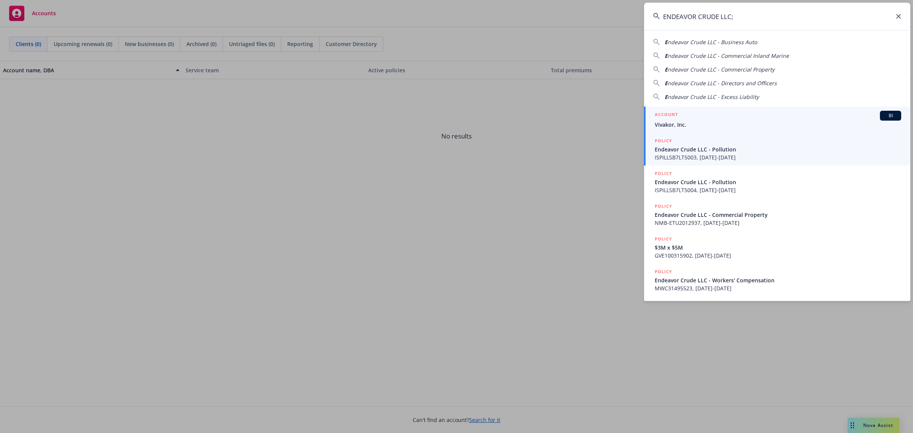
type input "ENDEAVOR CRUDE LLC;"
click at [676, 130] on link "ACCOUNT BI Vivakor, Inc." at bounding box center [777, 120] width 266 height 26
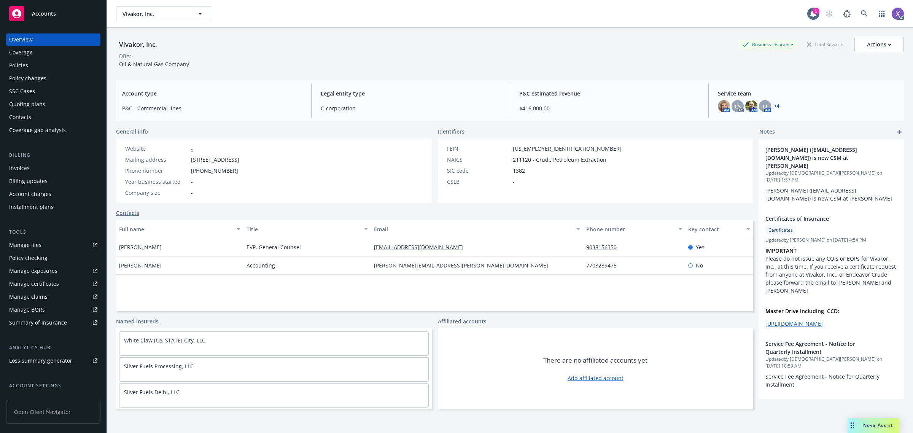
click at [25, 170] on div "Invoices" at bounding box center [19, 168] width 21 height 12
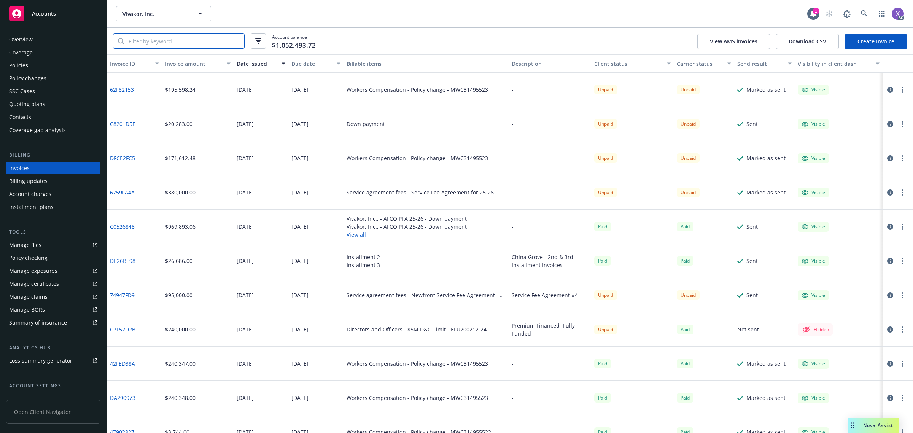
click at [182, 43] on input "search" at bounding box center [184, 41] width 120 height 14
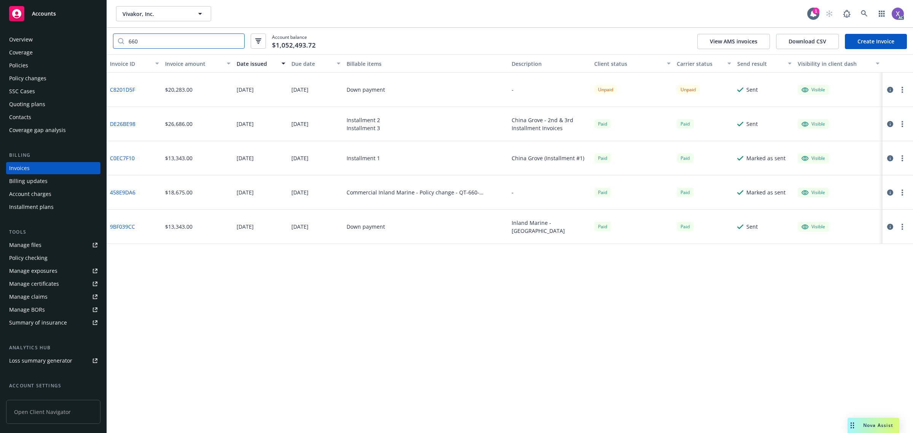
type input "660"
click at [860, 13] on link at bounding box center [864, 13] width 15 height 15
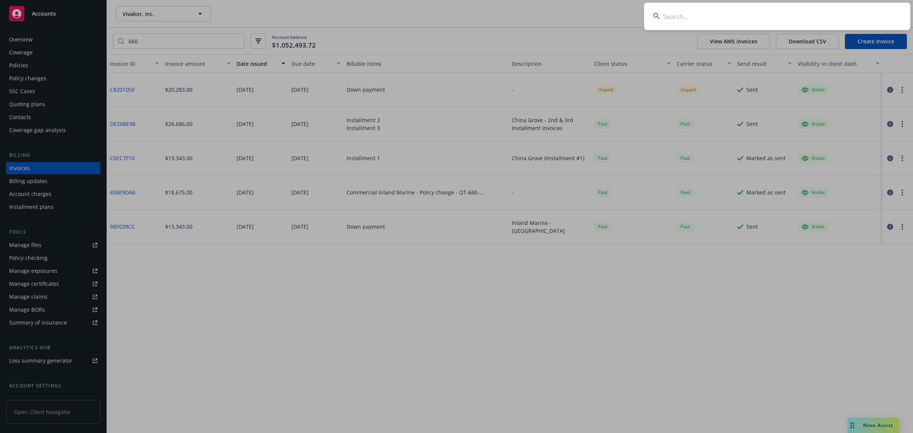
click at [762, 22] on input at bounding box center [777, 16] width 266 height 27
type input "EPIQ CAPITAL GROUP, LL"
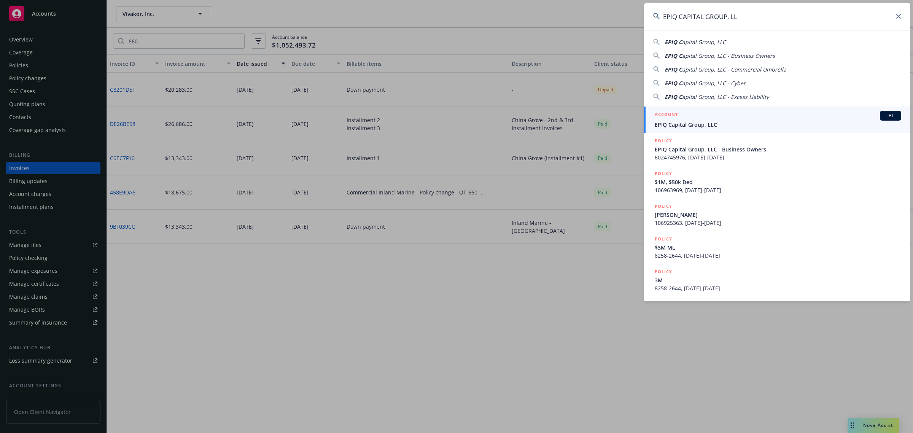
click at [707, 119] on div "ACCOUNT BI" at bounding box center [778, 116] width 246 height 10
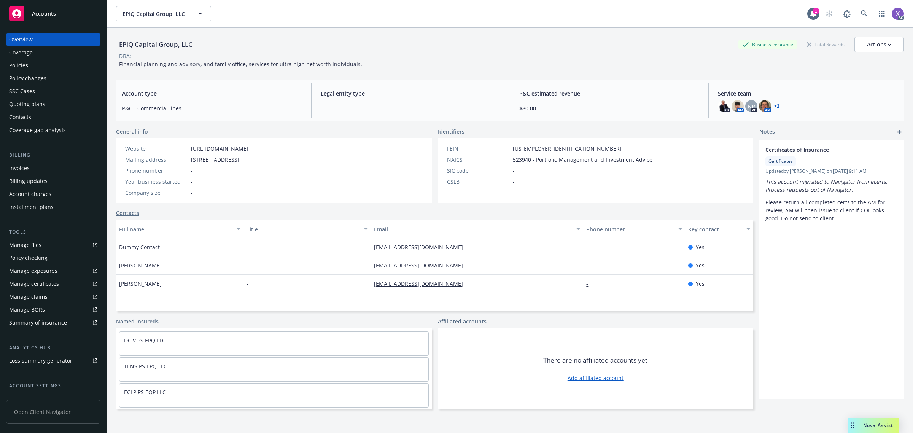
click at [25, 168] on div "Invoices" at bounding box center [19, 168] width 21 height 12
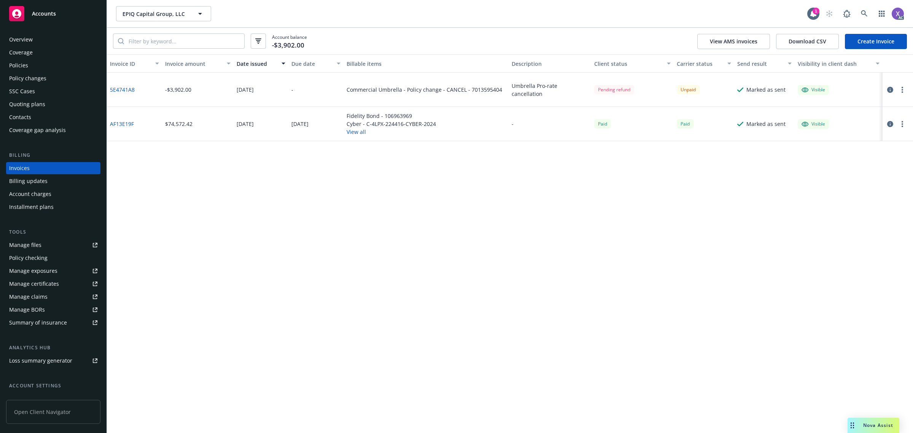
click at [25, 65] on div "Policies" at bounding box center [18, 65] width 19 height 12
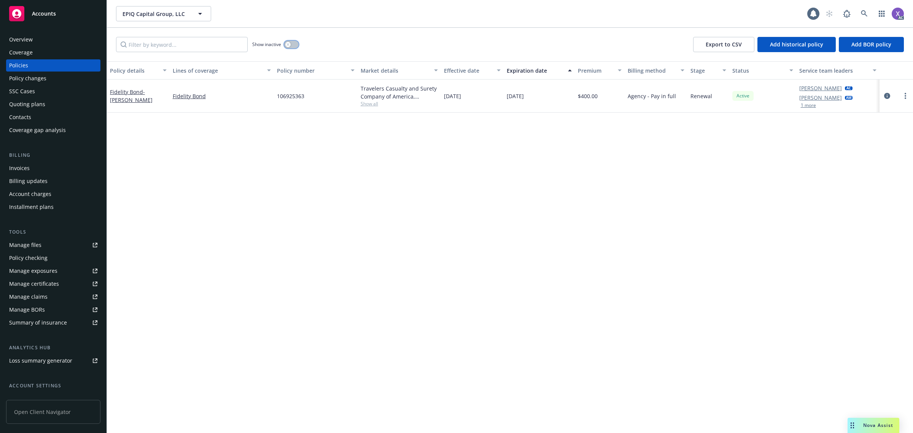
click at [296, 44] on button "button" at bounding box center [291, 45] width 14 height 8
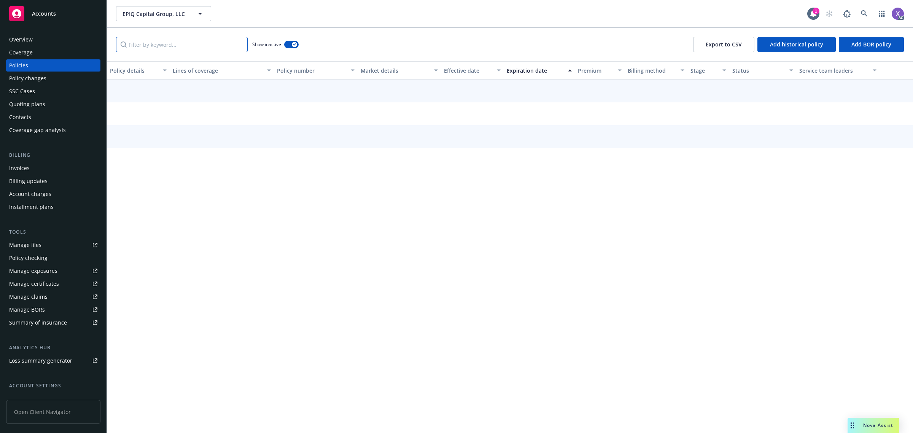
click at [166, 44] on input "Filter by keyword..." at bounding box center [182, 44] width 132 height 15
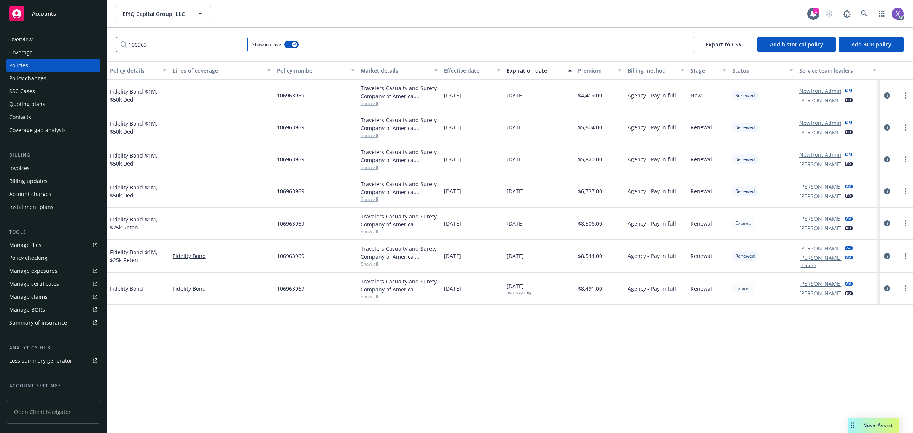
type input "106963"
click at [864, 11] on icon at bounding box center [864, 13] width 6 height 6
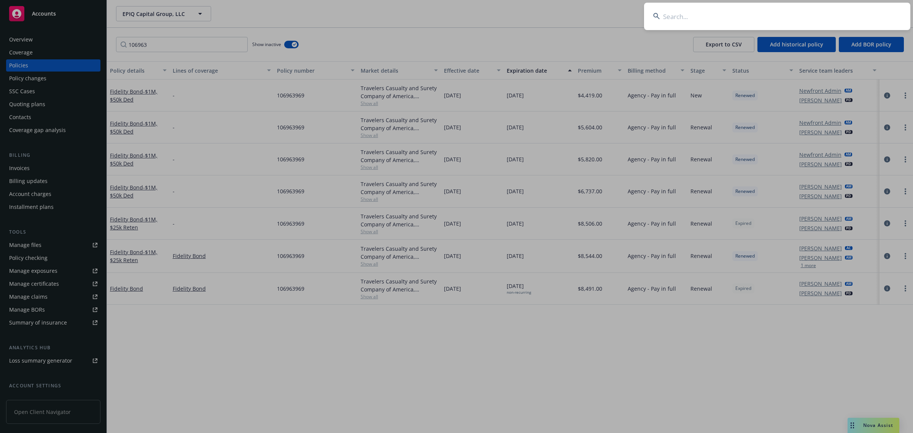
click at [800, 21] on input at bounding box center [777, 16] width 266 height 27
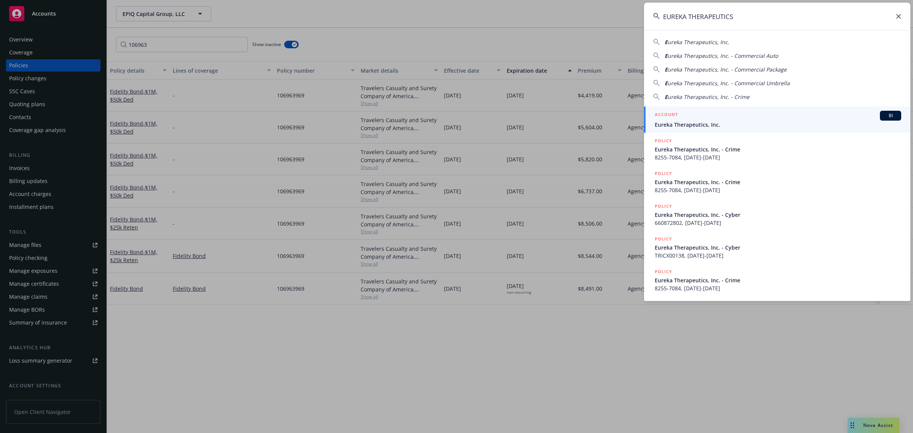
type input "EUREKA THERAPEUTICS"
click at [719, 123] on span "Eureka Therapeutics, Inc." at bounding box center [778, 125] width 246 height 8
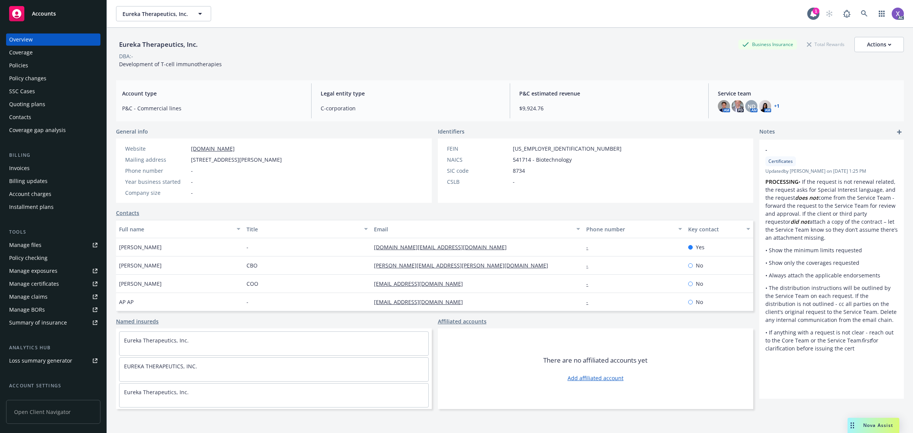
click at [27, 168] on div "Invoices" at bounding box center [19, 168] width 21 height 12
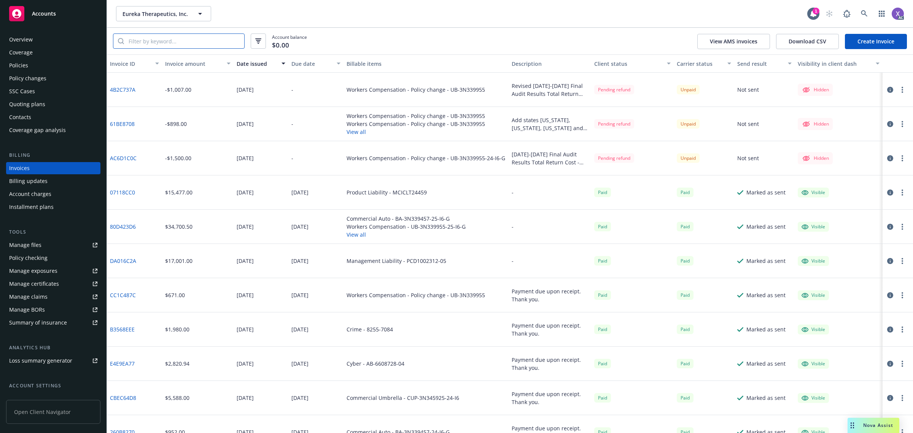
click at [191, 42] on input "search" at bounding box center [184, 41] width 120 height 14
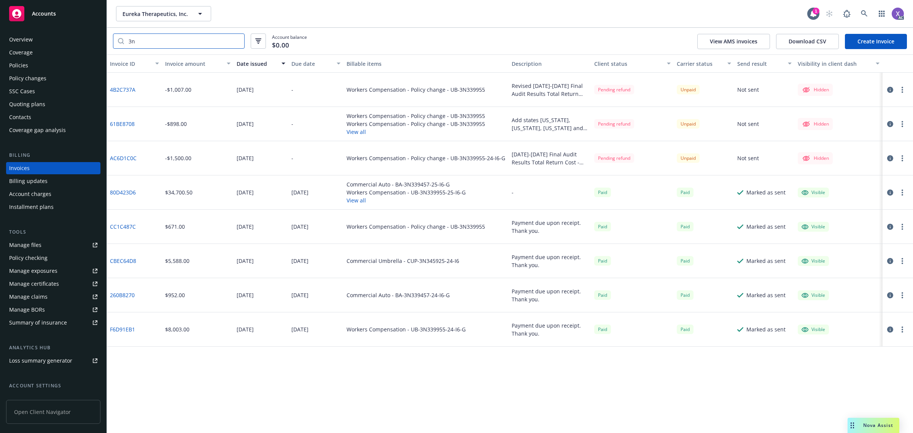
type input "3n"
click at [10, 64] on div "Policies" at bounding box center [18, 65] width 19 height 12
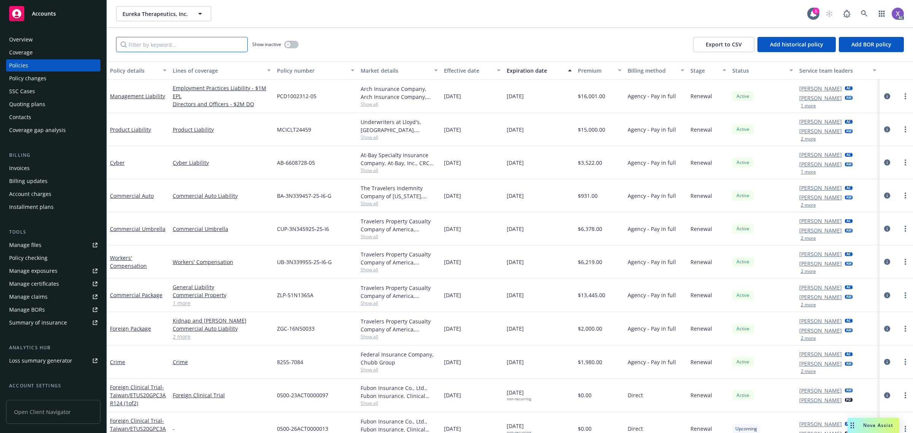
click at [170, 47] on input "Filter by keyword..." at bounding box center [182, 44] width 132 height 15
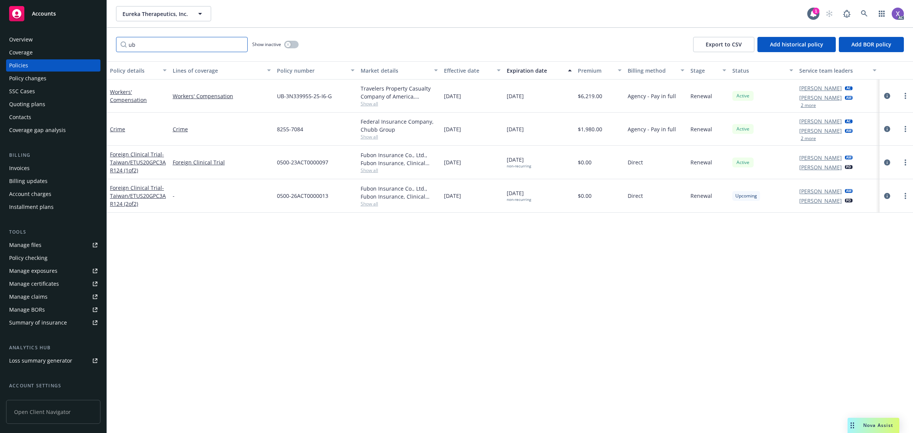
type input "ub"
click at [862, 13] on icon at bounding box center [864, 13] width 7 height 7
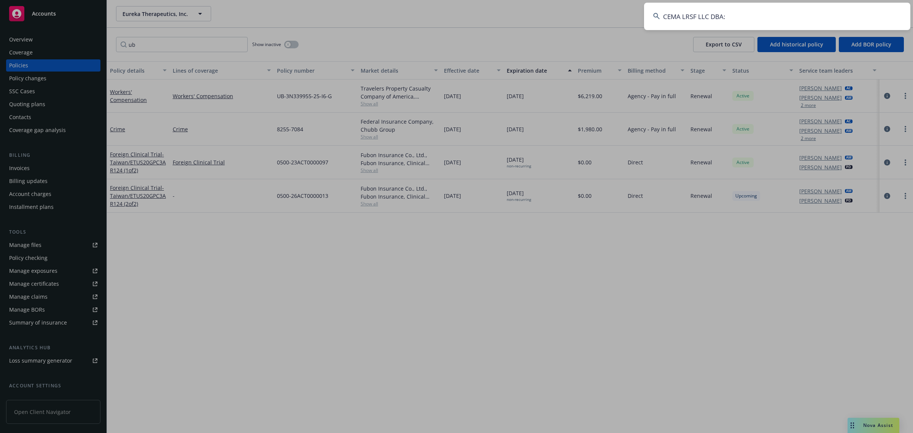
click at [736, 20] on input "CEMA LRSF LLC DBA:" at bounding box center [777, 16] width 266 height 27
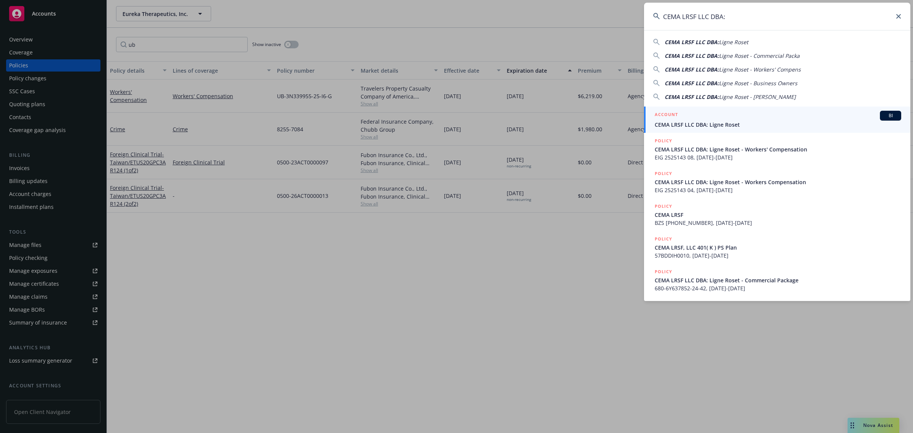
type input "CEMA LRSF LLC DBA:"
click at [727, 122] on span "CEMA LRSF LLC DBA: Ligne Roset" at bounding box center [778, 125] width 246 height 8
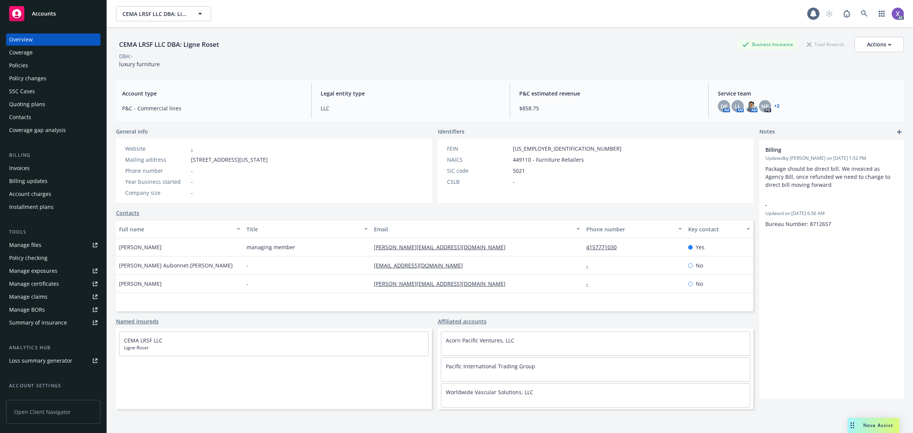
click at [23, 169] on div "Invoices" at bounding box center [19, 168] width 21 height 12
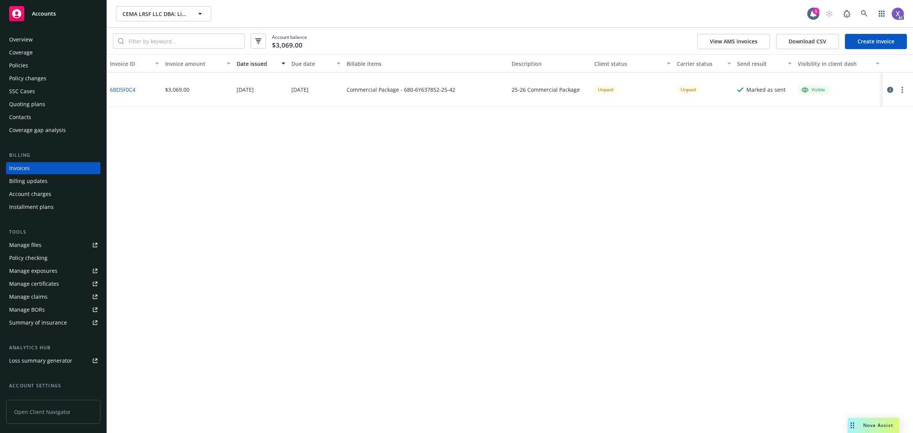
click at [892, 87] on button "button" at bounding box center [890, 89] width 9 height 9
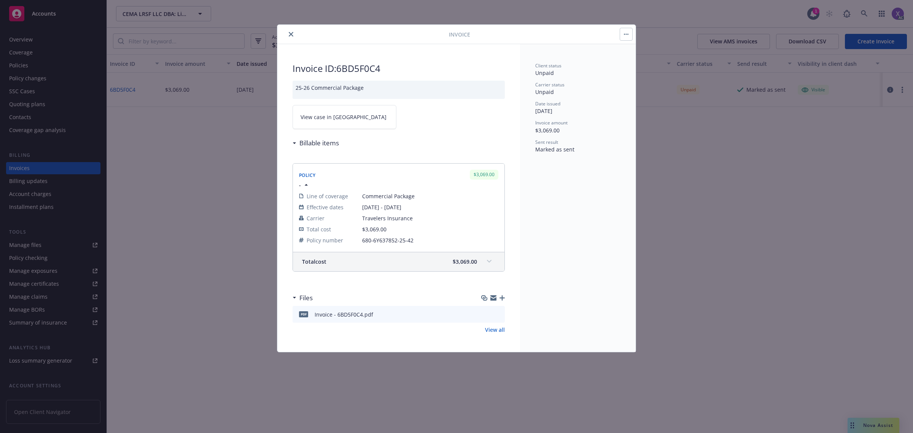
click at [330, 116] on span "View case in SSC" at bounding box center [344, 117] width 86 height 8
drag, startPoint x: 292, startPoint y: 33, endPoint x: 284, endPoint y: 33, distance: 8.0
click at [292, 33] on icon "close" at bounding box center [291, 34] width 5 height 5
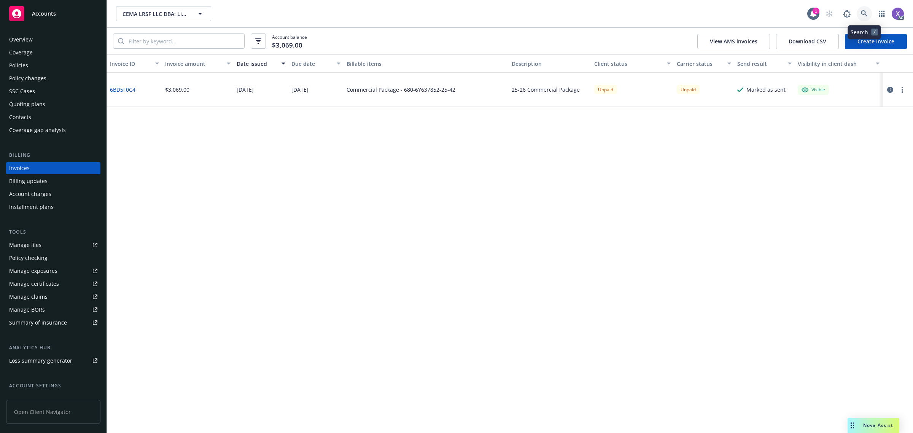
click at [865, 14] on icon at bounding box center [864, 13] width 7 height 7
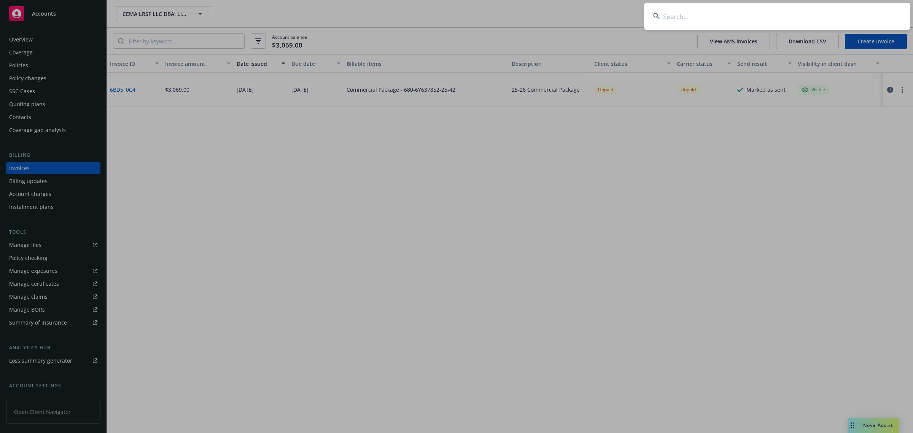
click at [755, 20] on input at bounding box center [777, 16] width 266 height 27
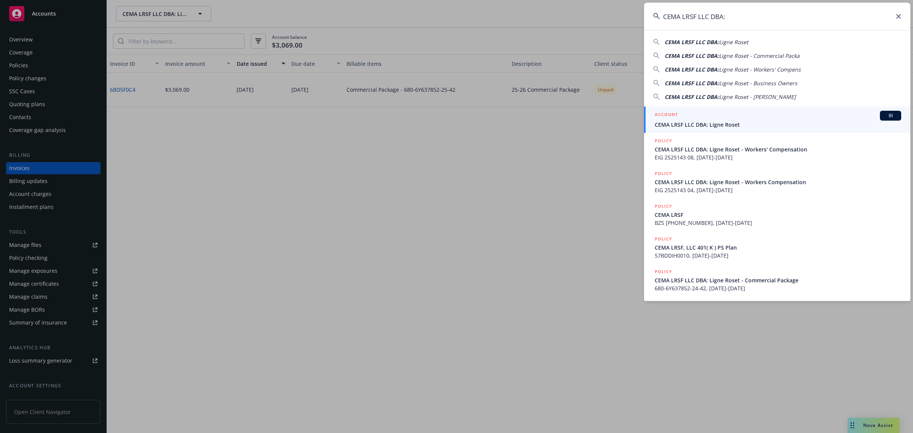
drag, startPoint x: 751, startPoint y: 14, endPoint x: 591, endPoint y: 26, distance: 160.9
click at [592, 26] on div "CEMA LRSF LLC DBA: CEMA LRSF LLC DBA: Ligne Roset CEMA LRSF LLC DBA: Ligne Rose…" at bounding box center [456, 216] width 913 height 433
paste input "LEVEL-IT INSTALLATIONS"
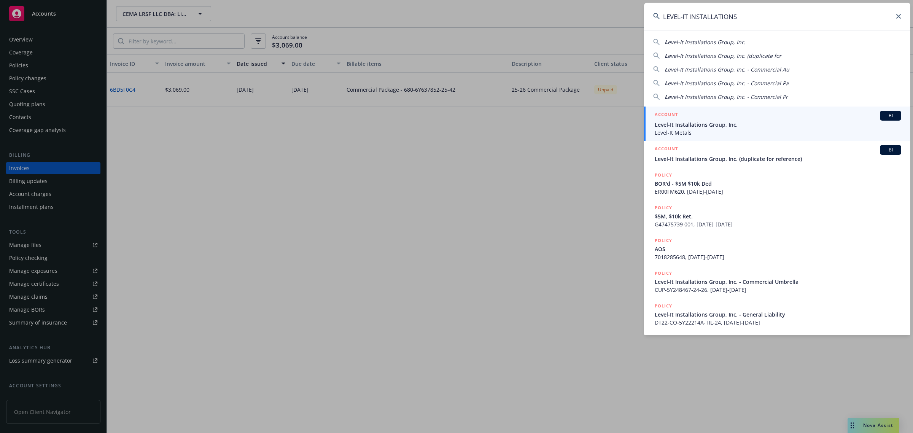
type input "LEVEL-IT INSTALLATIONS"
click at [712, 126] on span "Level-It Installations Group, Inc." at bounding box center [778, 125] width 246 height 8
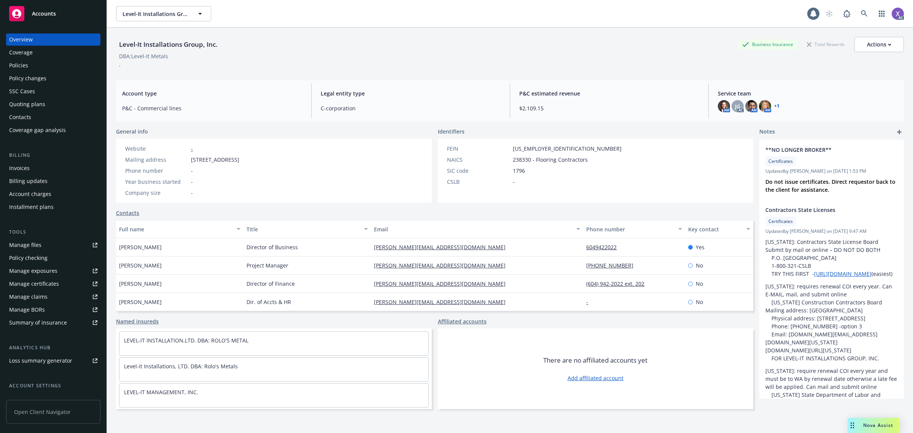
click at [23, 168] on div "Invoices" at bounding box center [19, 168] width 21 height 12
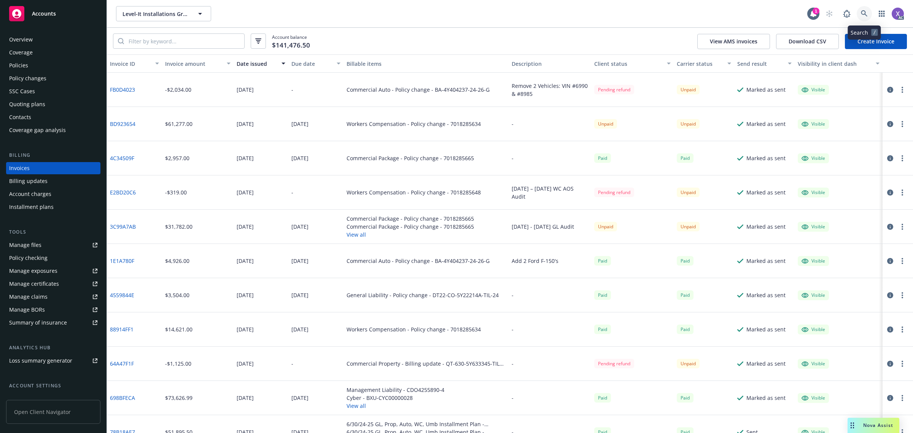
click at [866, 14] on link at bounding box center [864, 13] width 15 height 15
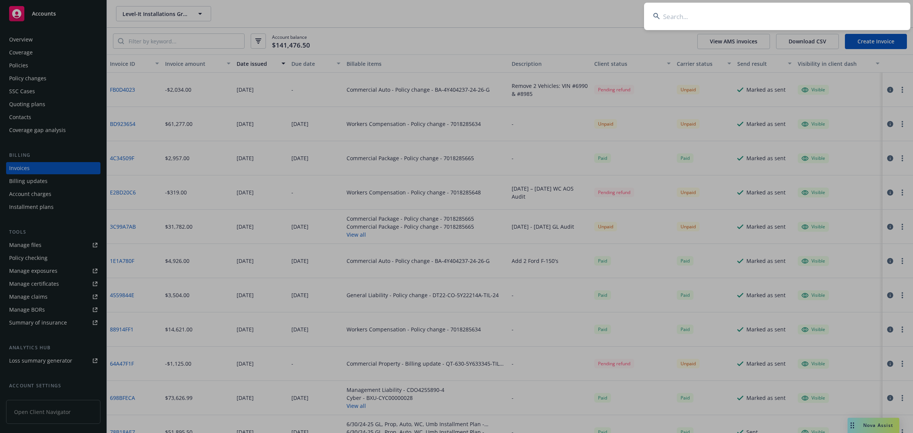
click at [728, 16] on input at bounding box center [777, 16] width 266 height 27
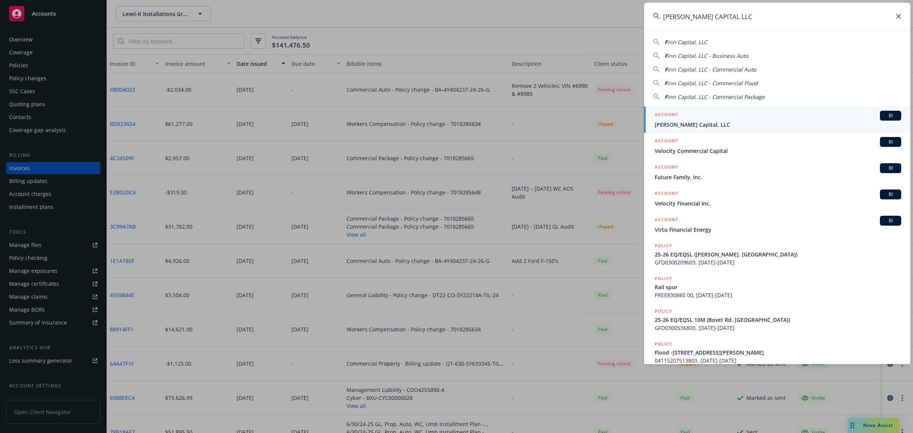
type input "FINN CAPITAL LLC"
click at [683, 130] on link "ACCOUNT BI Finn Capital, LLC" at bounding box center [777, 120] width 266 height 26
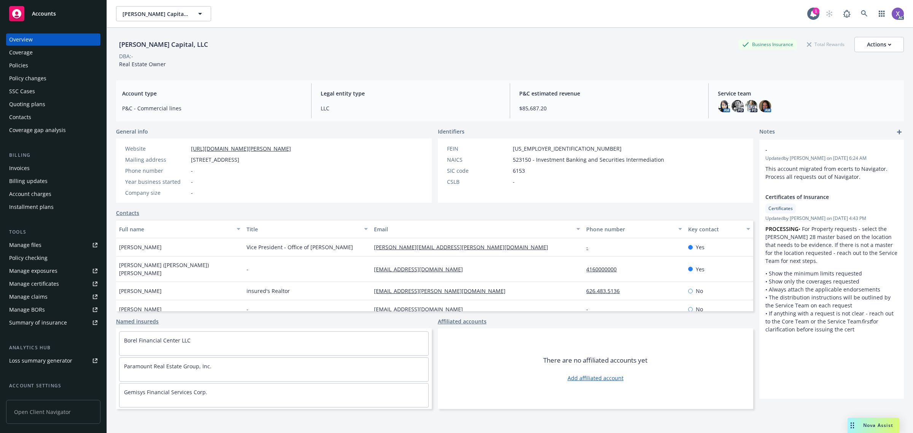
click at [20, 168] on div "Invoices" at bounding box center [19, 168] width 21 height 12
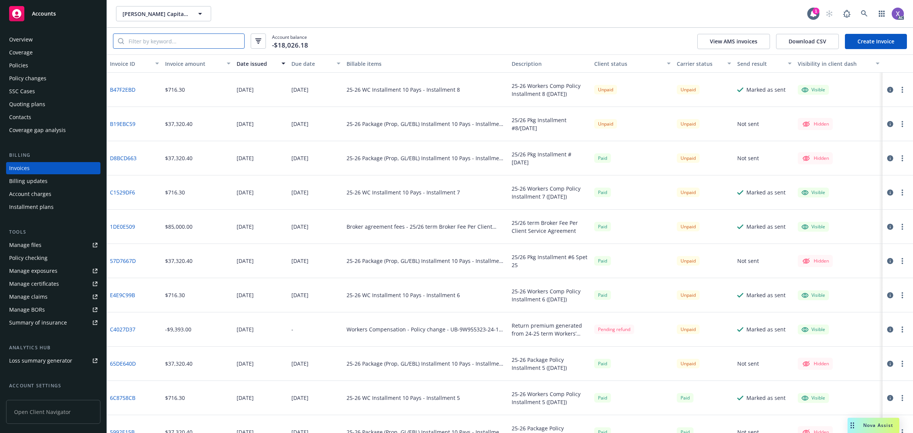
click at [168, 42] on input "search" at bounding box center [184, 41] width 120 height 14
paste input "UB-9W955323"
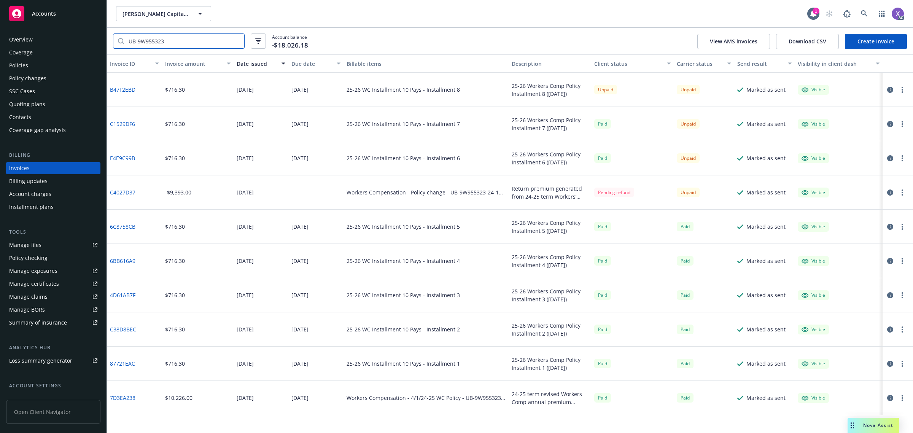
type input "UB-9W955323"
click at [858, 12] on link at bounding box center [864, 13] width 15 height 15
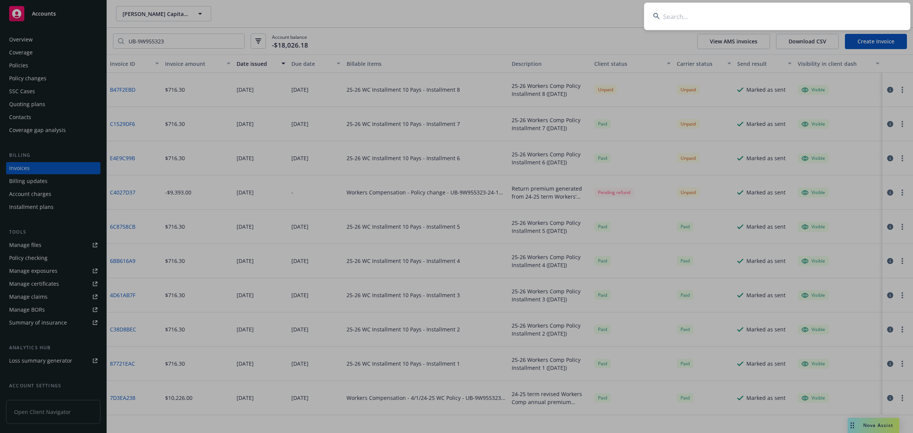
type input "LEVEL-IT INSTALLATIONS"
click at [792, 16] on input "LEVEL-IT INSTALLATIONS" at bounding box center [777, 16] width 266 height 27
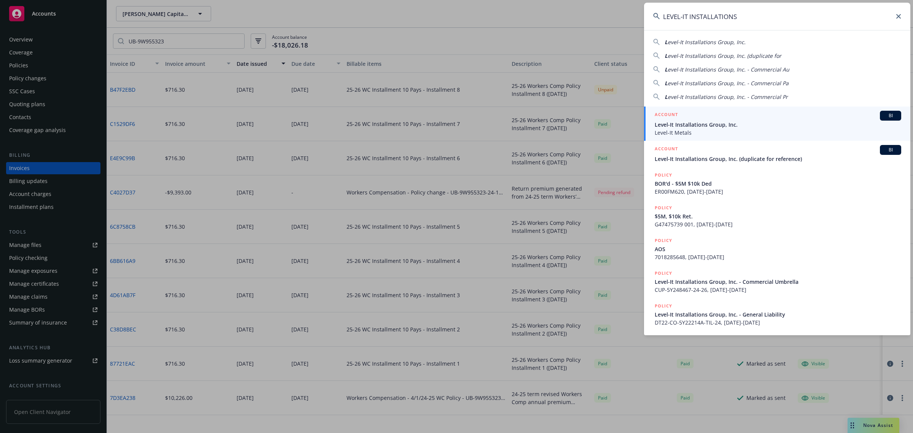
click at [710, 133] on span "Level-It Metals" at bounding box center [778, 133] width 246 height 8
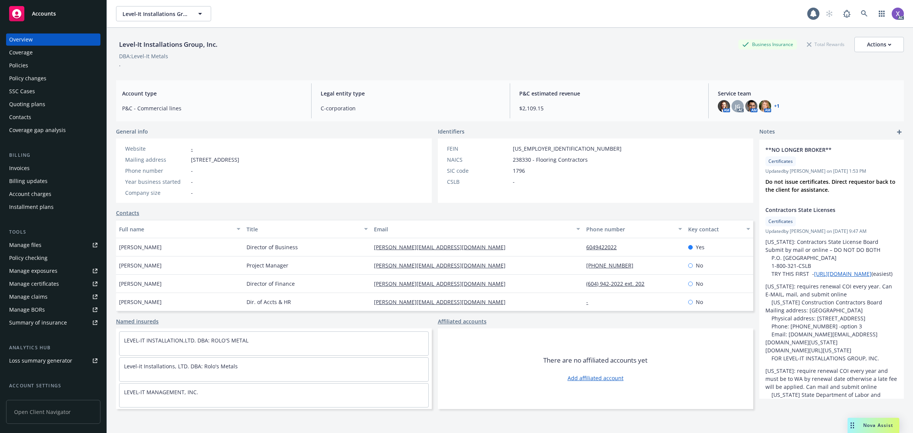
click at [27, 172] on div "Invoices" at bounding box center [19, 168] width 21 height 12
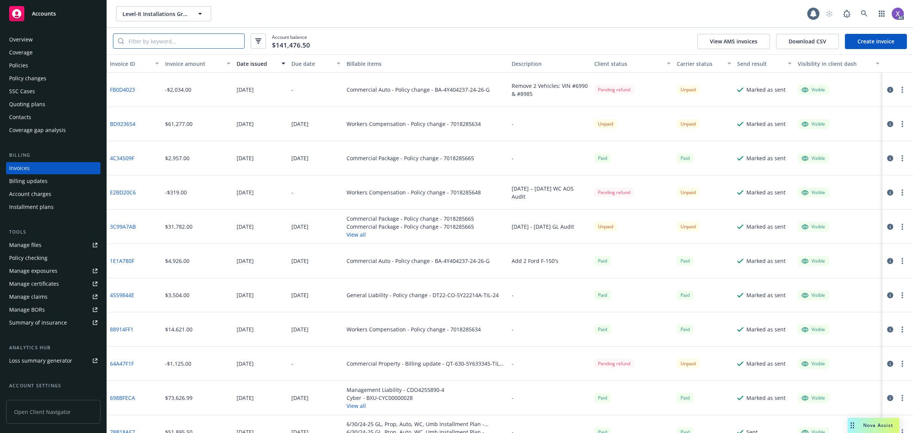
click at [189, 37] on input "search" at bounding box center [184, 41] width 120 height 14
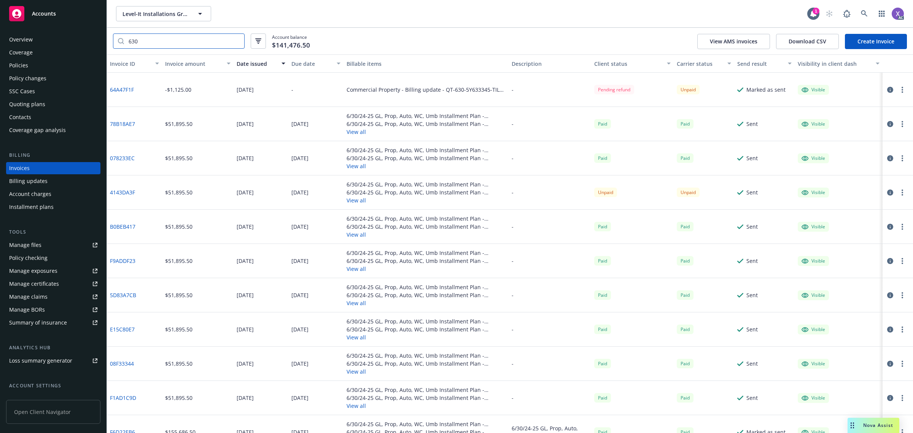
type input "630"
click at [129, 195] on link "4143DA3F" at bounding box center [122, 192] width 25 height 8
drag, startPoint x: 879, startPoint y: 191, endPoint x: 873, endPoint y: 191, distance: 5.7
click at [886, 191] on button "button" at bounding box center [890, 192] width 9 height 9
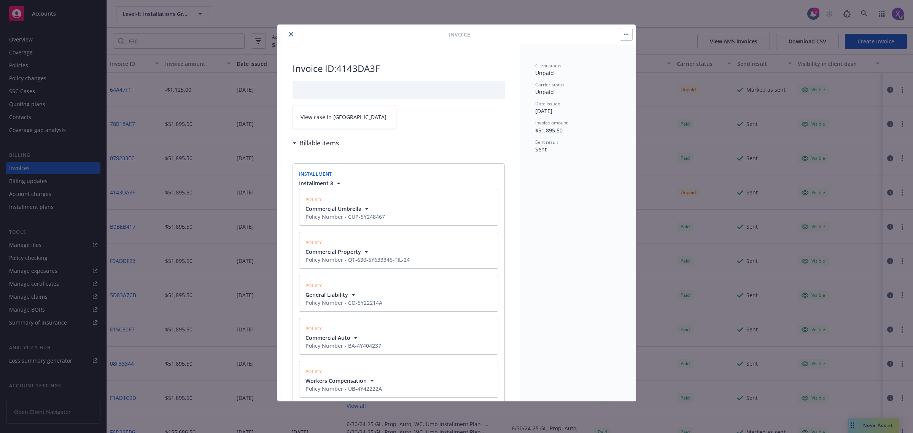
click at [366, 250] on icon "button" at bounding box center [367, 252] width 8 height 8
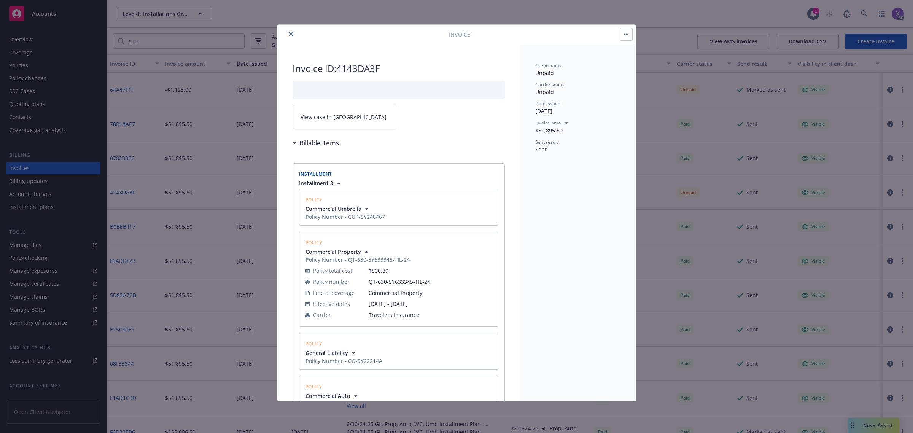
click at [292, 33] on icon "close" at bounding box center [291, 34] width 5 height 5
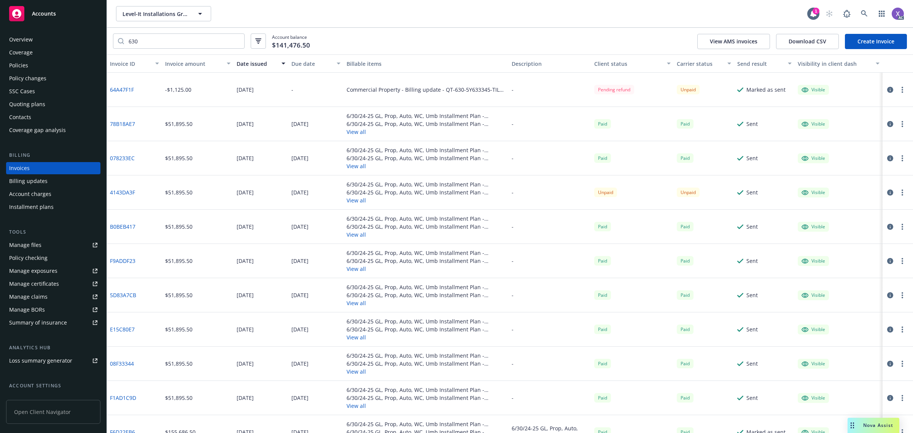
click at [19, 65] on div "Policies" at bounding box center [18, 65] width 19 height 12
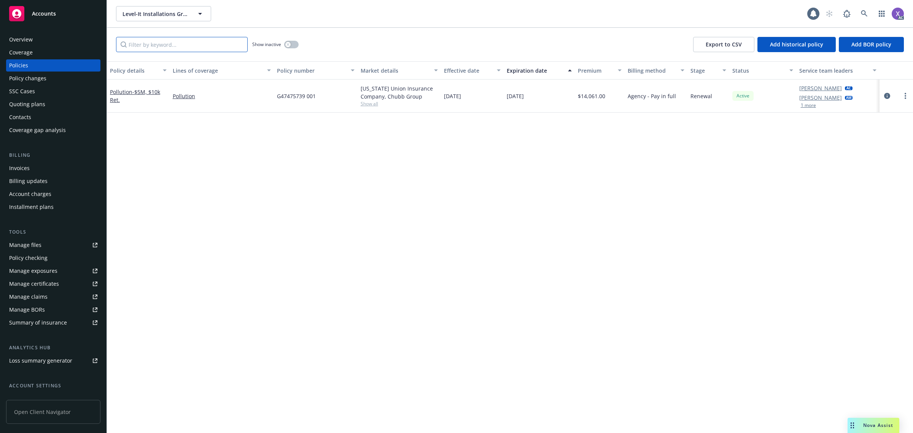
click at [152, 47] on input "Filter by keyword..." at bounding box center [182, 44] width 132 height 15
click at [297, 43] on button "button" at bounding box center [291, 45] width 14 height 8
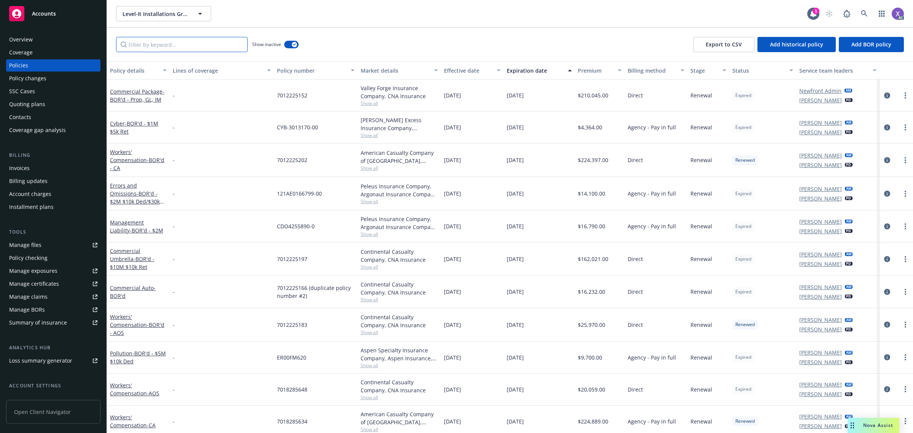
click at [186, 43] on input "Filter by keyword..." at bounding box center [182, 44] width 132 height 15
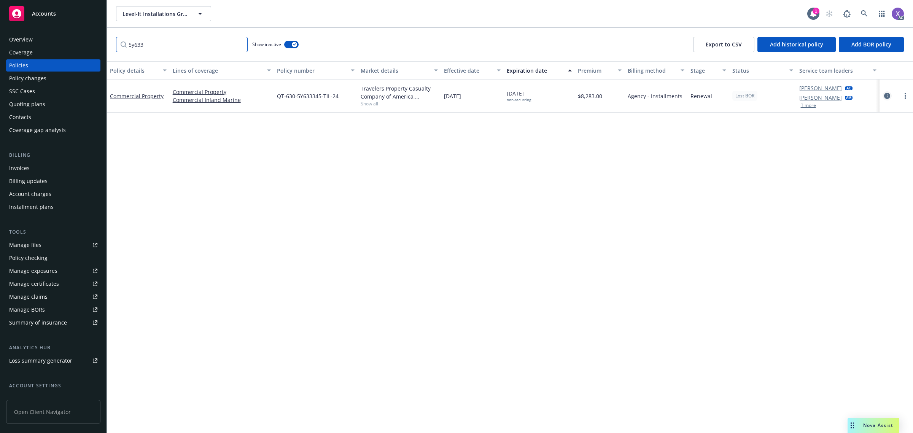
type input "5y633"
click at [885, 95] on icon "circleInformation" at bounding box center [887, 96] width 6 height 6
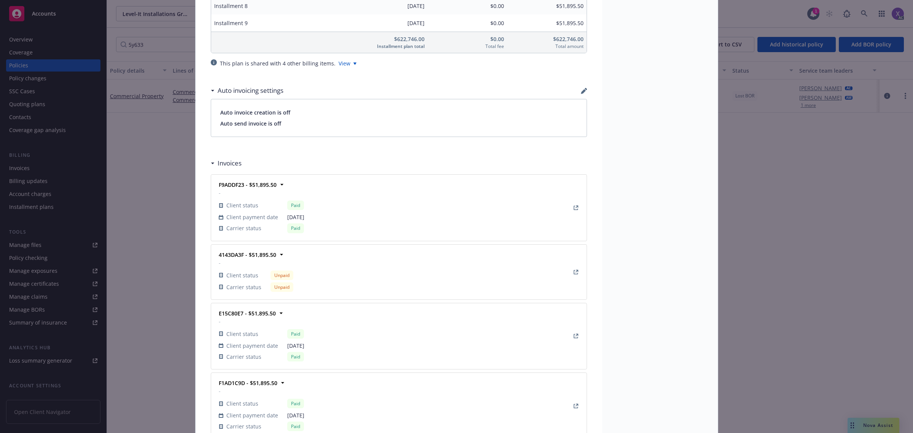
scroll to position [808, 0]
click at [574, 267] on icon "View Invoice" at bounding box center [576, 268] width 5 height 5
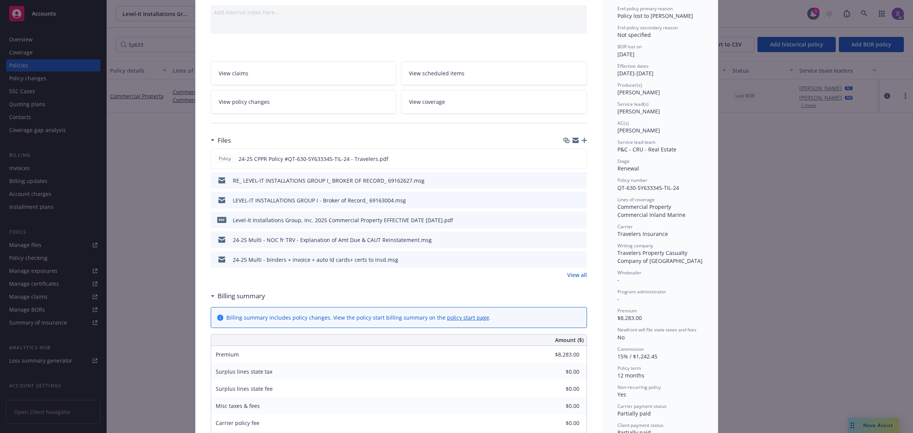
scroll to position [0, 0]
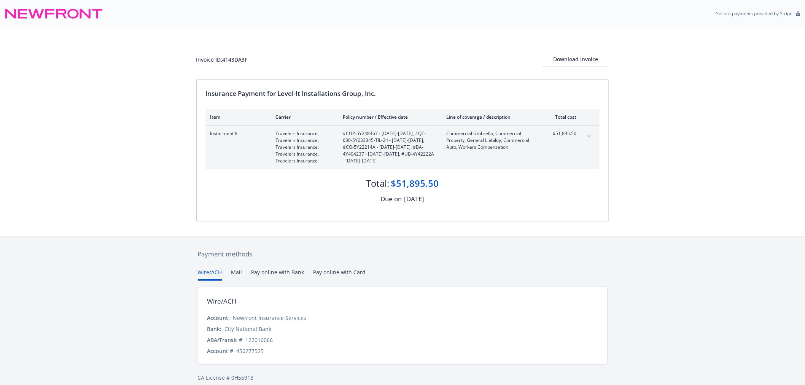
click at [588, 132] on button "expand content" at bounding box center [589, 136] width 12 height 12
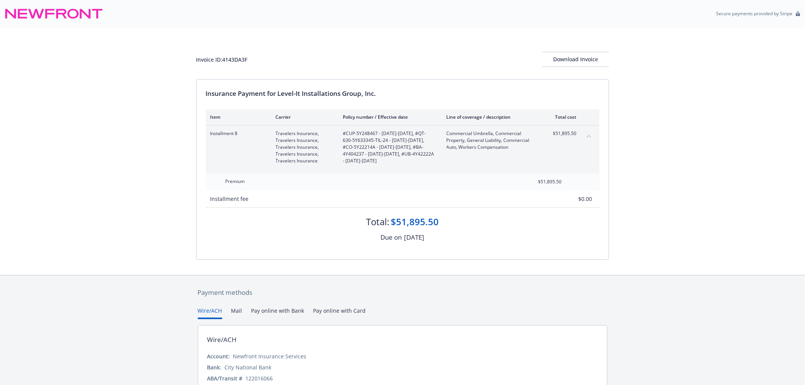
click at [588, 133] on button "collapse content" at bounding box center [589, 136] width 12 height 12
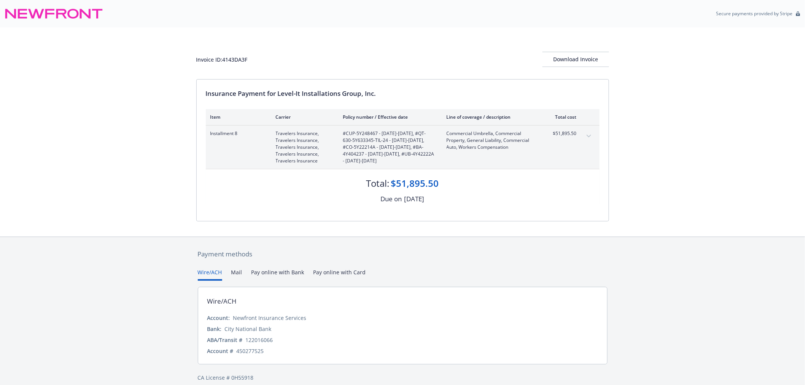
click at [590, 138] on button "expand content" at bounding box center [589, 136] width 12 height 12
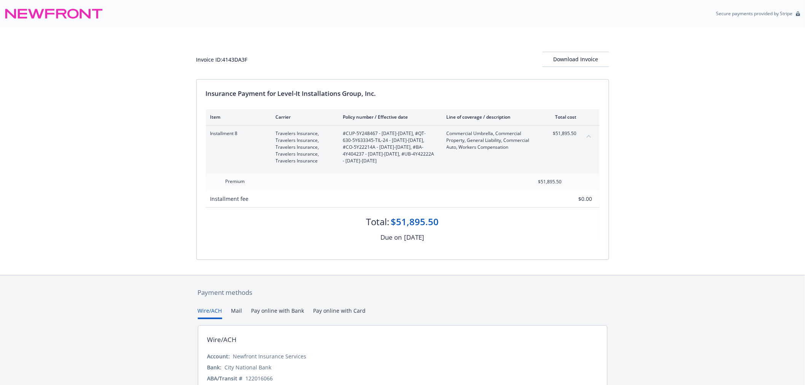
click at [590, 138] on button "collapse content" at bounding box center [589, 136] width 12 height 12
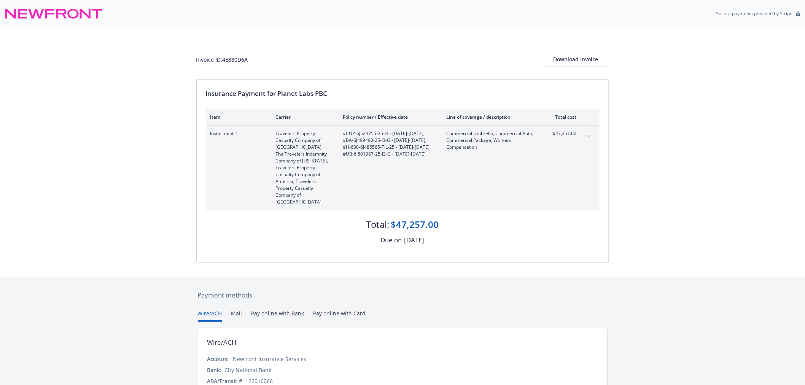
click at [590, 134] on button "expand content" at bounding box center [589, 136] width 12 height 12
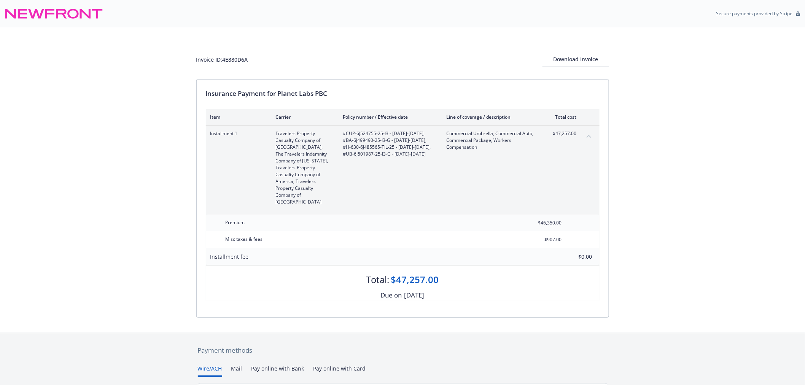
click at [590, 134] on button "collapse content" at bounding box center [589, 136] width 12 height 12
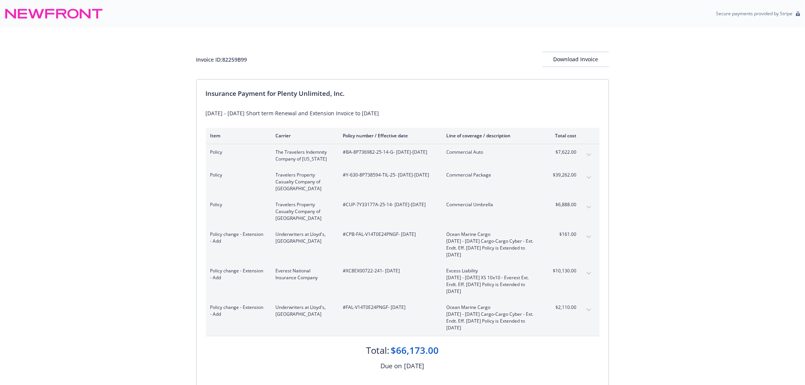
click at [587, 177] on icon "expand content" at bounding box center [589, 177] width 5 height 3
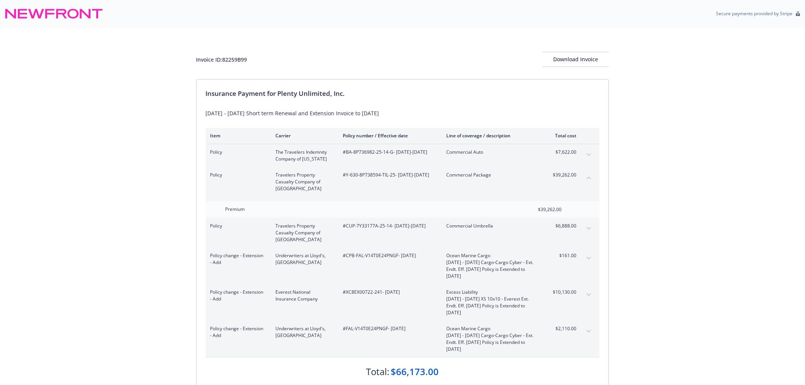
click at [587, 177] on icon "collapse content" at bounding box center [589, 177] width 5 height 3
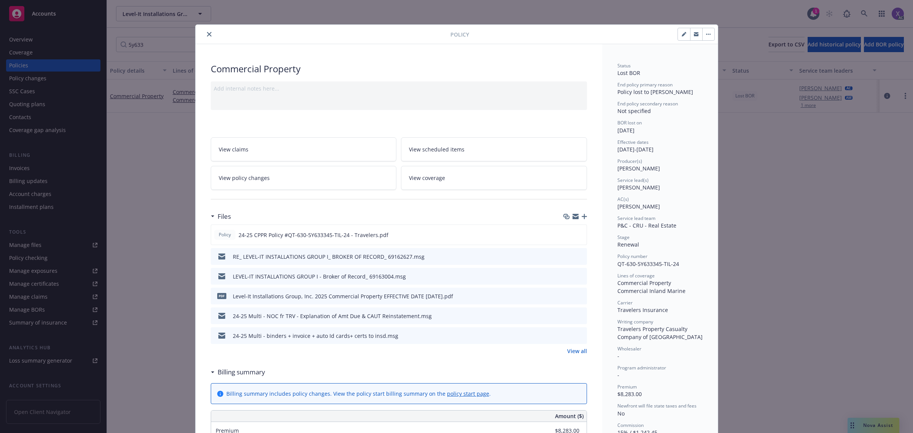
click at [205, 33] on button "close" at bounding box center [209, 34] width 9 height 9
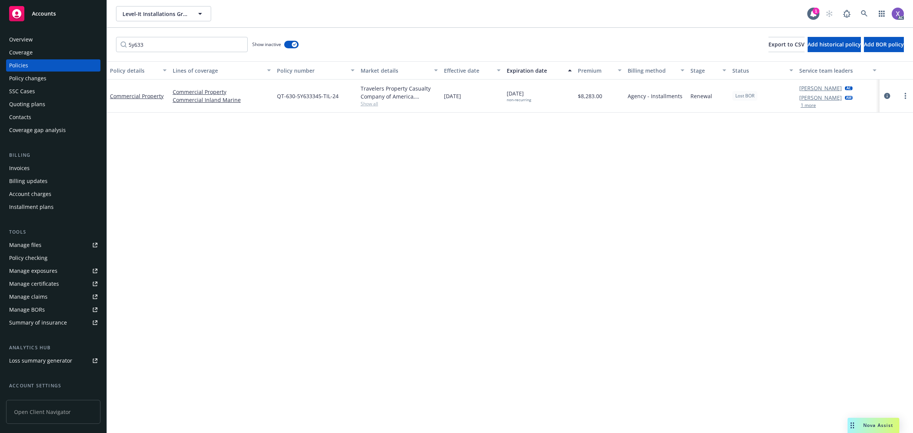
click at [208, 33] on div "5y633 Show inactive Export to CSV Add historical policy Add BOR policy" at bounding box center [510, 44] width 806 height 33
click at [867, 14] on icon at bounding box center [864, 13] width 7 height 7
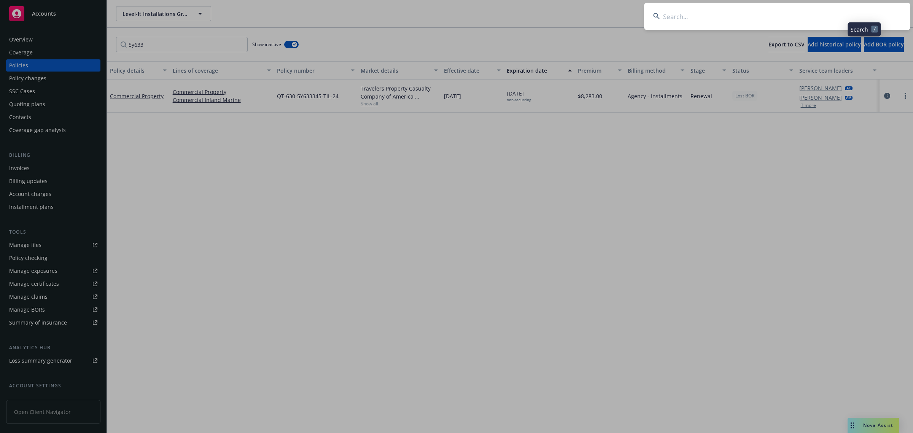
click at [746, 20] on input at bounding box center [777, 16] width 266 height 27
type input "[DOMAIN_NAME], INC"
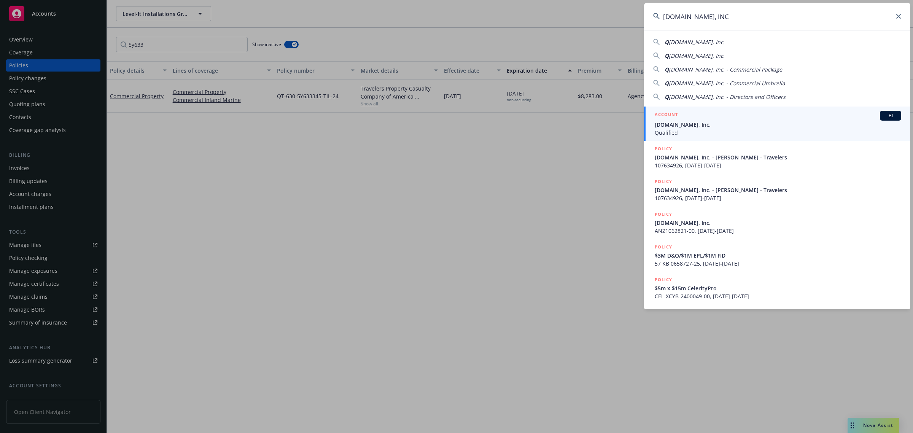
click at [679, 126] on span "[DOMAIN_NAME], Inc." at bounding box center [778, 125] width 246 height 8
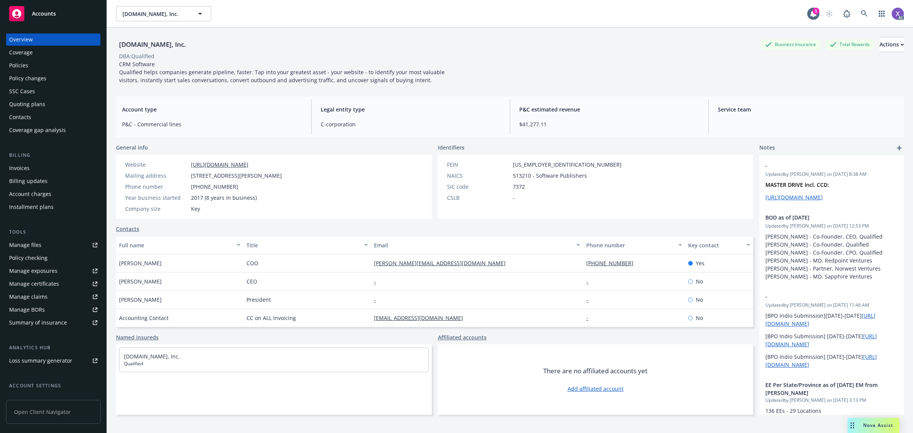
click at [25, 170] on div "Invoices" at bounding box center [19, 168] width 21 height 12
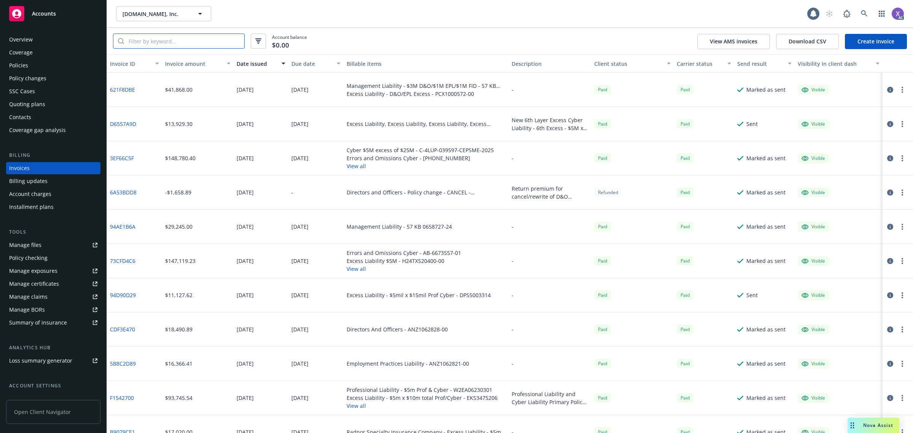
click at [179, 39] on input "search" at bounding box center [184, 41] width 120 height 14
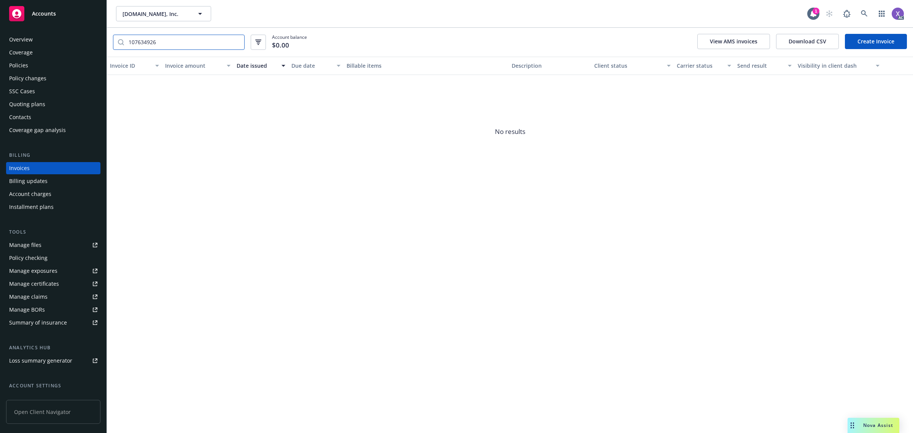
type input "107634926"
click at [15, 65] on div "Policies" at bounding box center [18, 65] width 19 height 12
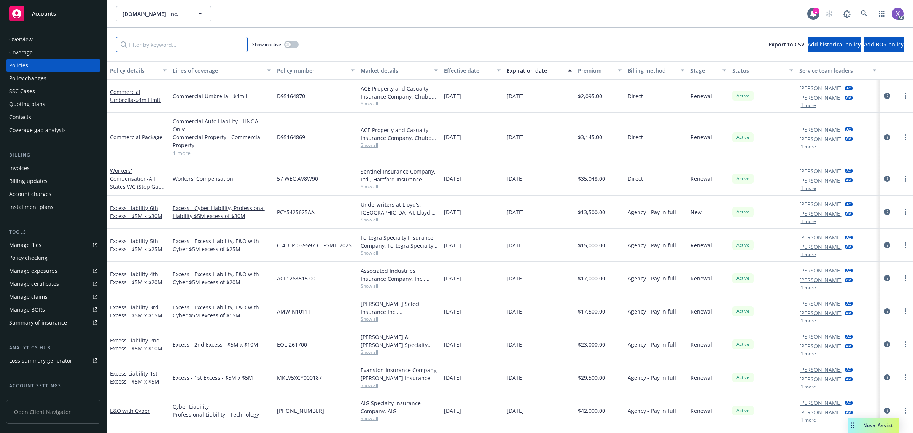
click at [144, 48] on input "Filter by keyword..." at bounding box center [182, 44] width 132 height 15
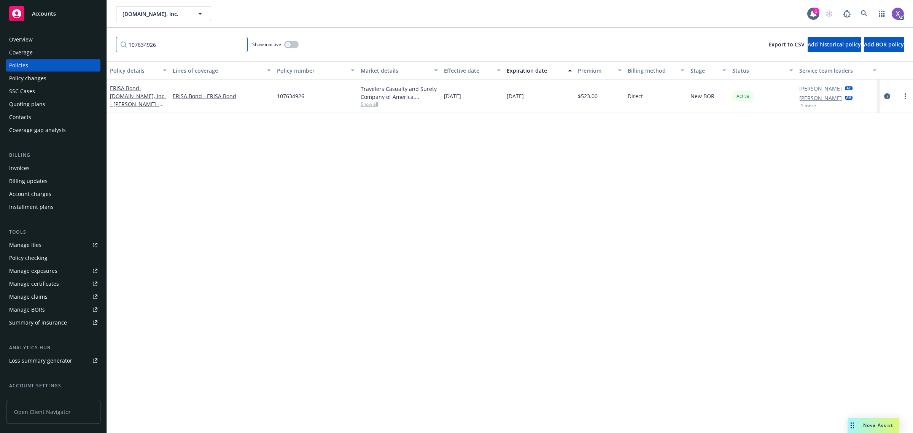
type input "107634926"
click at [782, 175] on div "Policy details Lines of coverage Policy number Market details Effective date Ex…" at bounding box center [510, 247] width 806 height 372
click at [862, 9] on link at bounding box center [864, 13] width 15 height 15
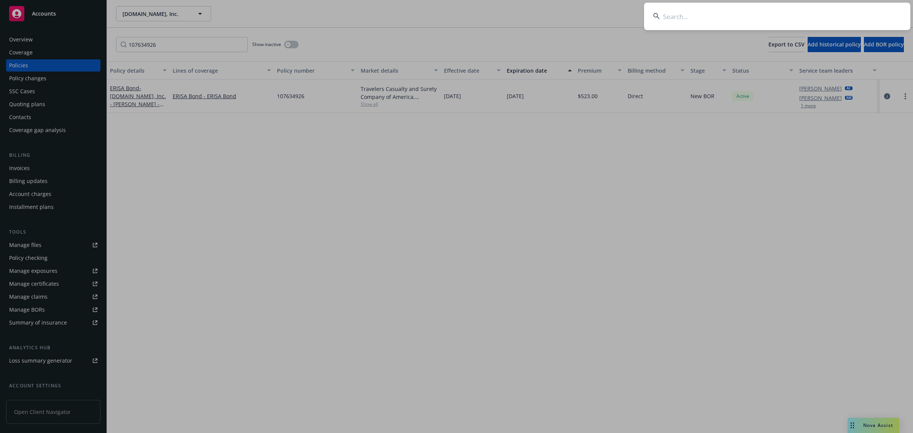
click at [784, 21] on input at bounding box center [777, 16] width 266 height 27
type input "QUANTUM CORPORATION"
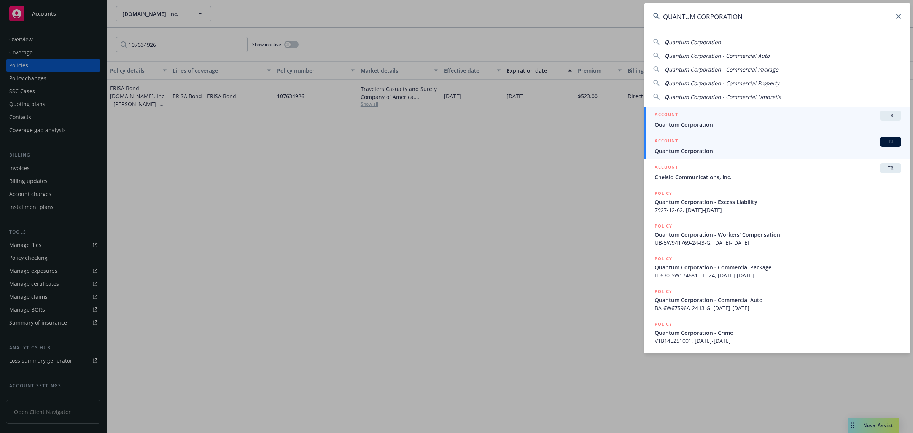
click at [700, 157] on link "ACCOUNT BI Quantum Corporation" at bounding box center [777, 146] width 266 height 26
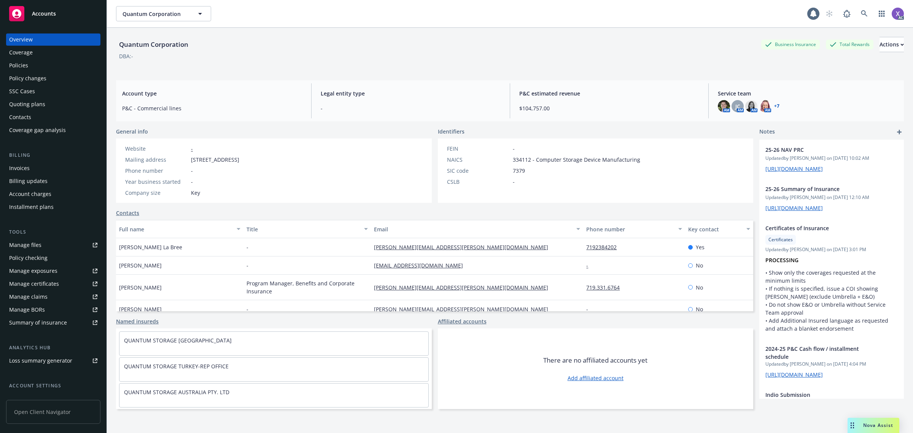
click at [27, 170] on div "Invoices" at bounding box center [19, 168] width 21 height 12
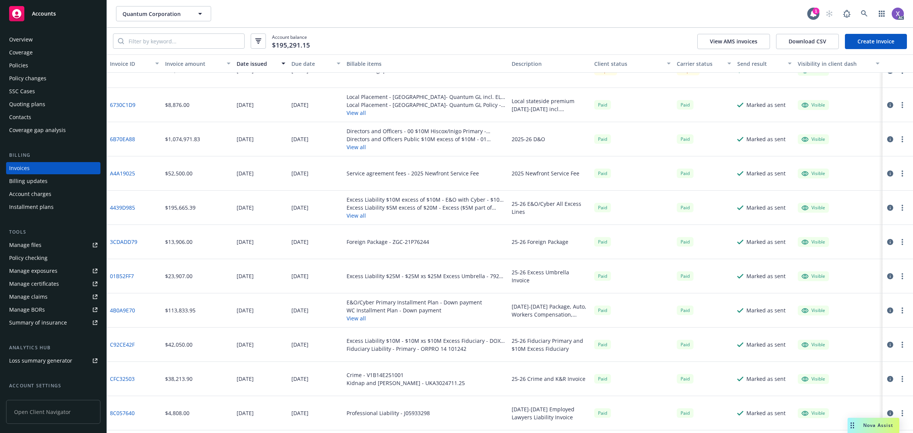
scroll to position [48, 0]
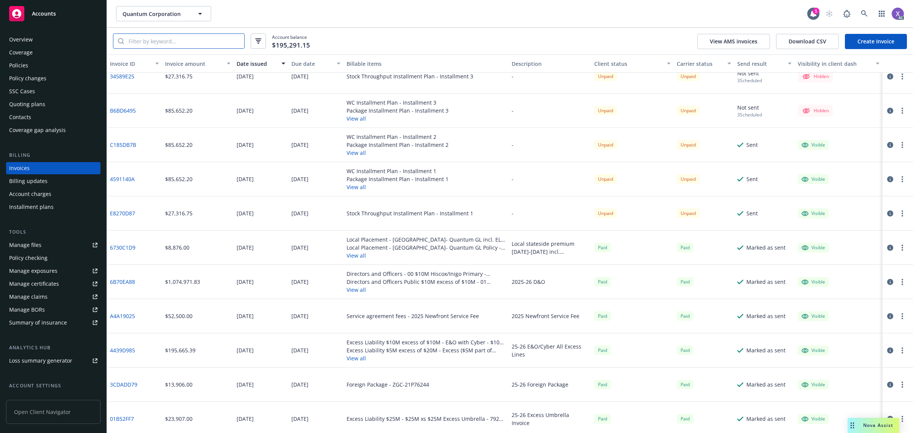
click at [227, 38] on input "search" at bounding box center [184, 41] width 120 height 14
paste input "4B0A9E70"
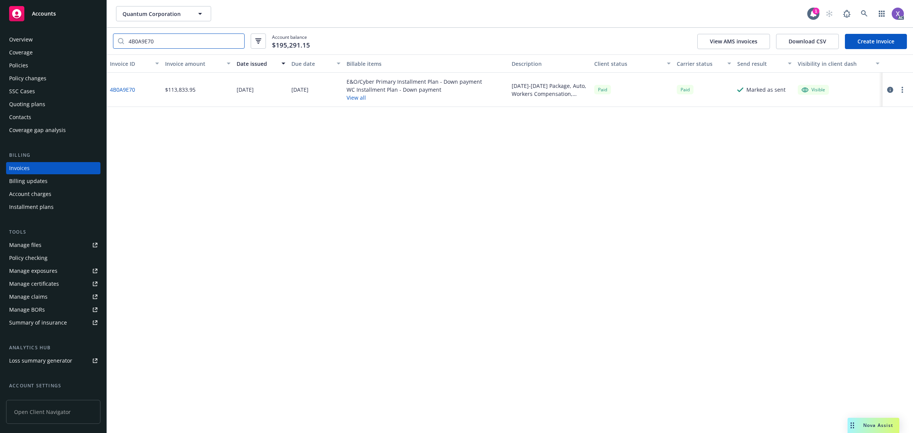
type input "4B0A9E70"
drag, startPoint x: 170, startPoint y: 41, endPoint x: 108, endPoint y: 46, distance: 61.4
click at [108, 46] on div "4B0A9E70 Account balance $195,291.15 View AMS invoices Download CSV Create Invo…" at bounding box center [510, 41] width 806 height 27
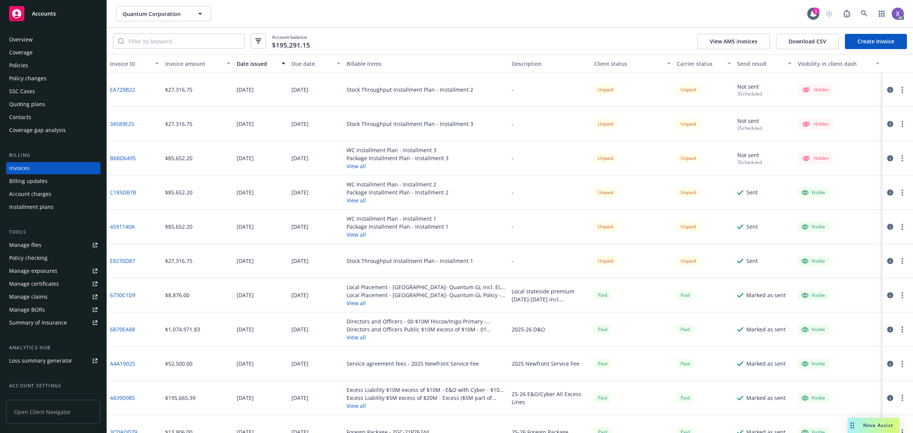
click at [124, 295] on link "6730C1D9" at bounding box center [122, 295] width 25 height 8
click at [129, 227] on link "4591140A" at bounding box center [122, 227] width 25 height 8
click at [19, 67] on div "Policies" at bounding box center [18, 65] width 19 height 12
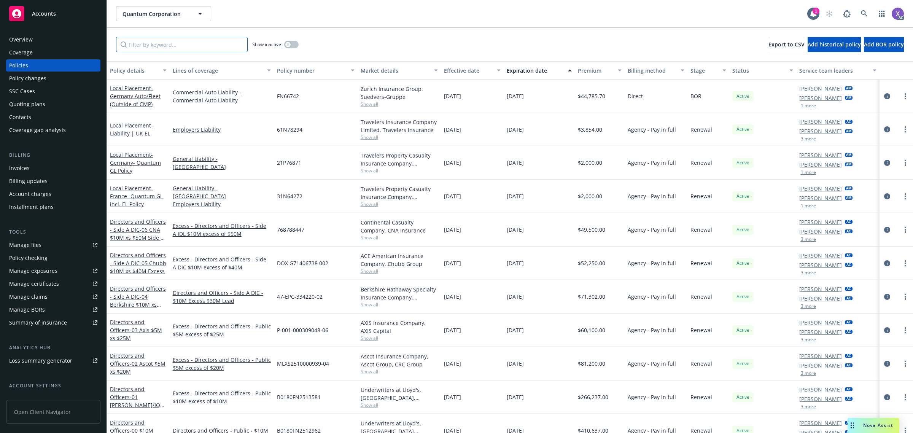
paste input "UB-5W941769"
click at [182, 46] on input "UB-5W941769" at bounding box center [182, 44] width 132 height 15
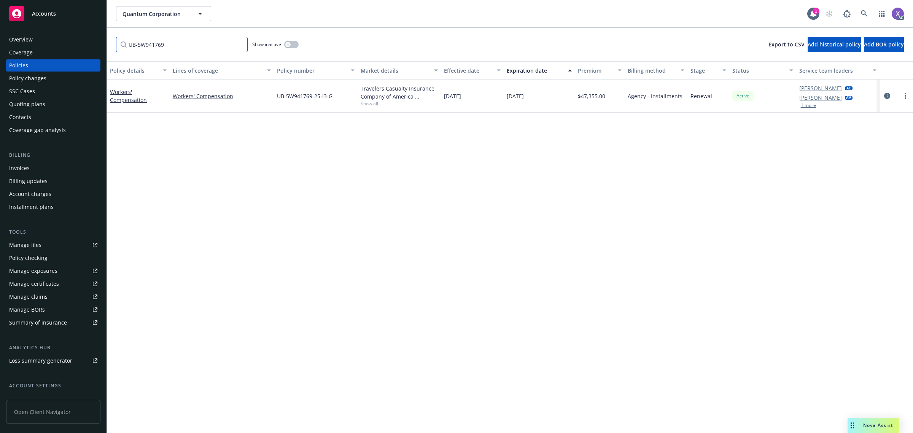
paste input "630-5W174681"
drag, startPoint x: 178, startPoint y: 46, endPoint x: 103, endPoint y: 46, distance: 74.2
click at [103, 46] on div "Accounts Overview Coverage Policies Policy changes SSC Cases Quoting plans Cont…" at bounding box center [456, 216] width 913 height 433
click at [888, 96] on icon "circleInformation" at bounding box center [887, 96] width 6 height 6
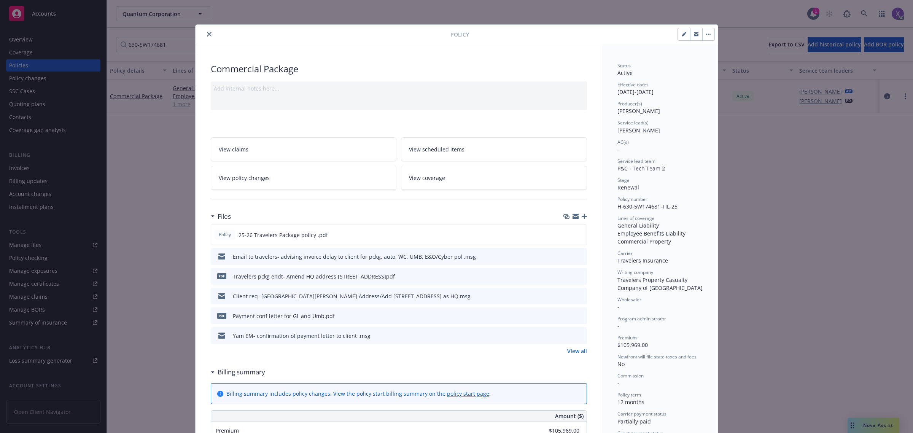
drag, startPoint x: 205, startPoint y: 35, endPoint x: 213, endPoint y: 35, distance: 8.7
click at [207, 35] on icon "close" at bounding box center [209, 34] width 5 height 5
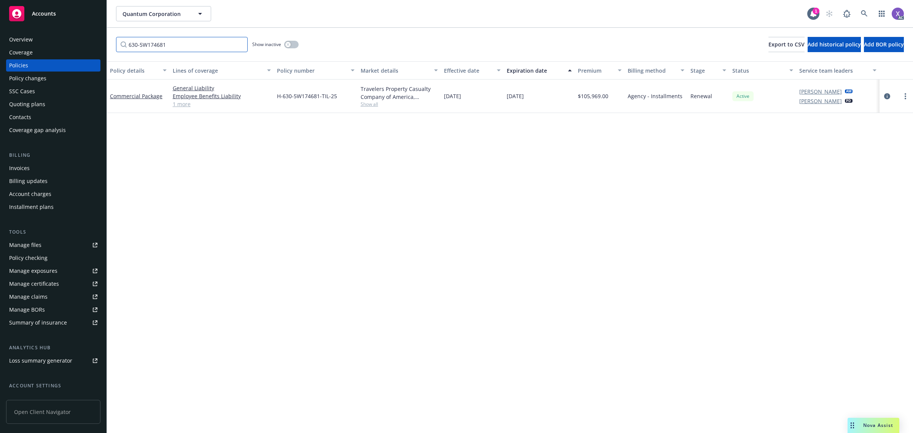
drag, startPoint x: 173, startPoint y: 45, endPoint x: 98, endPoint y: 45, distance: 75.3
click at [98, 45] on div "Accounts Overview Coverage Policies Policy changes SSC Cases Quoting plans Cont…" at bounding box center [456, 216] width 913 height 433
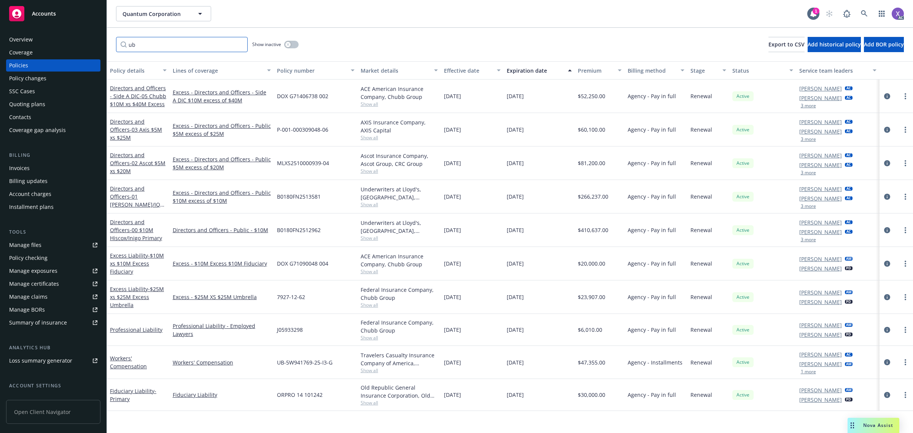
paste input "UB-5W941769"
drag, startPoint x: 159, startPoint y: 45, endPoint x: 107, endPoint y: 47, distance: 52.5
click at [107, 47] on div "Accounts Overview Coverage Policies Policy changes SSC Cases Quoting plans Cont…" at bounding box center [456, 216] width 913 height 433
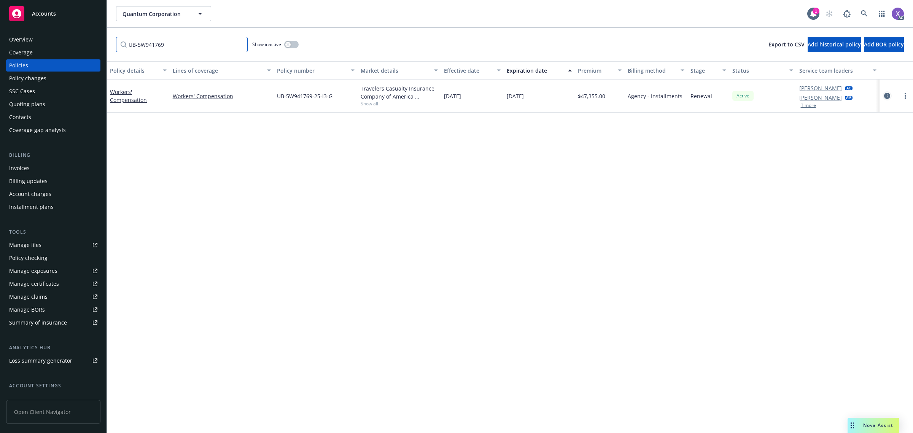
type input "UB-5W941769"
click at [886, 96] on icon "circleInformation" at bounding box center [887, 96] width 6 height 6
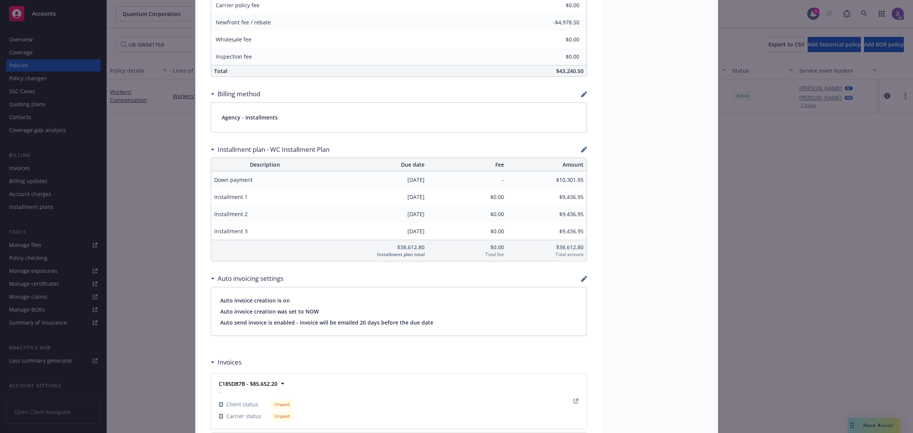
scroll to position [523, 0]
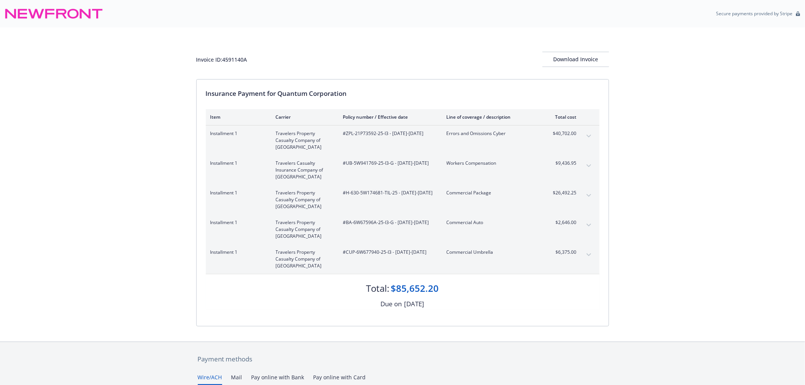
click at [586, 162] on button "expand content" at bounding box center [589, 166] width 12 height 12
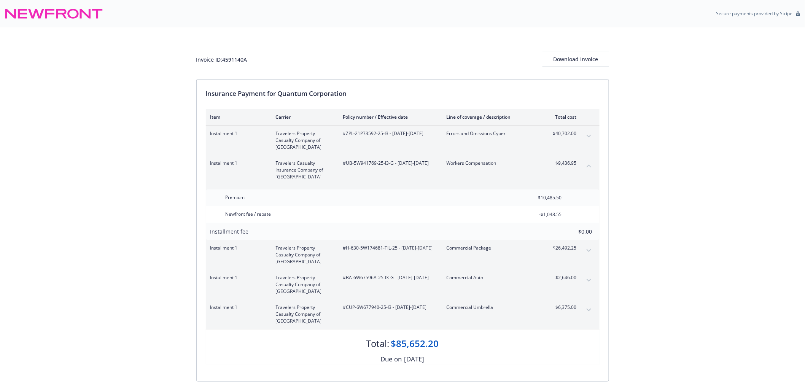
click at [585, 164] on button "collapse content" at bounding box center [589, 166] width 12 height 12
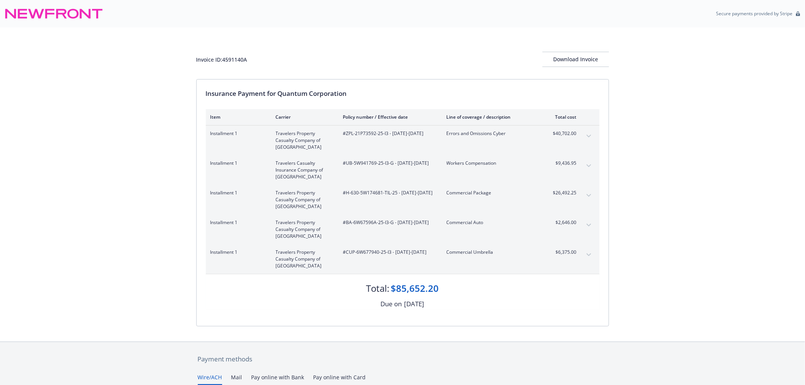
click at [351, 134] on span "#ZPL-21P73592-25-I3 - [DATE]-[DATE]" at bounding box center [388, 133] width 91 height 7
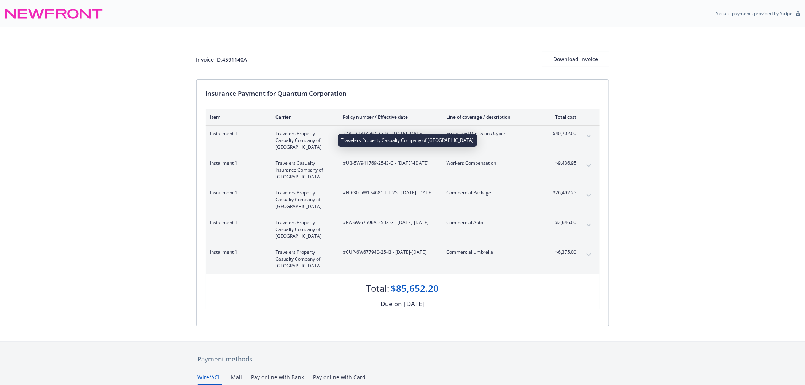
click at [266, 92] on div "Insurance Payment for Quantum Corporation" at bounding box center [403, 94] width 394 height 10
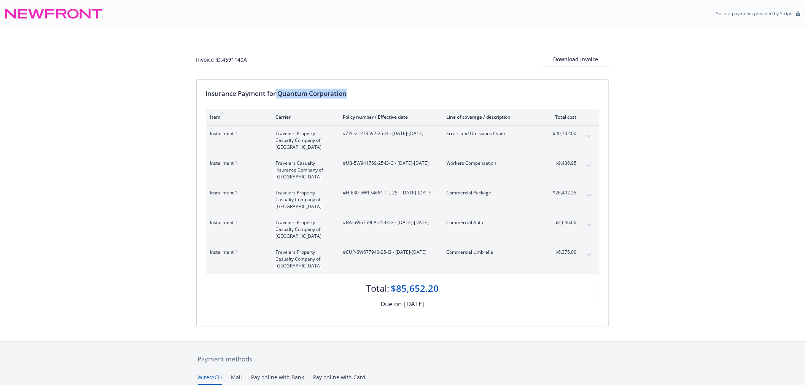
drag, startPoint x: 276, startPoint y: 93, endPoint x: 363, endPoint y: 93, distance: 87.5
click at [363, 93] on div "Insurance Payment for Quantum Corporation" at bounding box center [403, 94] width 394 height 10
copy div "Quantum Corporation"
click at [377, 132] on span "#ZPL-21P73592-25-I3 - [DATE]-[DATE]" at bounding box center [388, 133] width 91 height 7
click at [370, 133] on span "#ZPL-21P73592-25-I3 - [DATE]-[DATE]" at bounding box center [388, 133] width 91 height 7
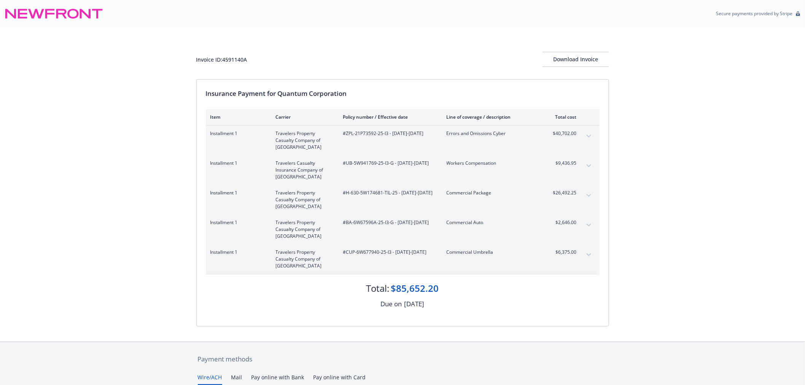
click at [348, 134] on span "#ZPL-21P73592-25-I3 - [DATE]-[DATE]" at bounding box center [388, 133] width 91 height 7
copy span "ZPL-21P73592-25-I3"
drag, startPoint x: 347, startPoint y: 135, endPoint x: 387, endPoint y: 135, distance: 40.7
click at [387, 135] on span "#ZPL-21P73592-25-I3 - [DATE]-[DATE]" at bounding box center [388, 133] width 91 height 7
click at [347, 256] on span "#CUP-6W677940-25-I3 - [DATE]-[DATE]" at bounding box center [388, 252] width 91 height 7
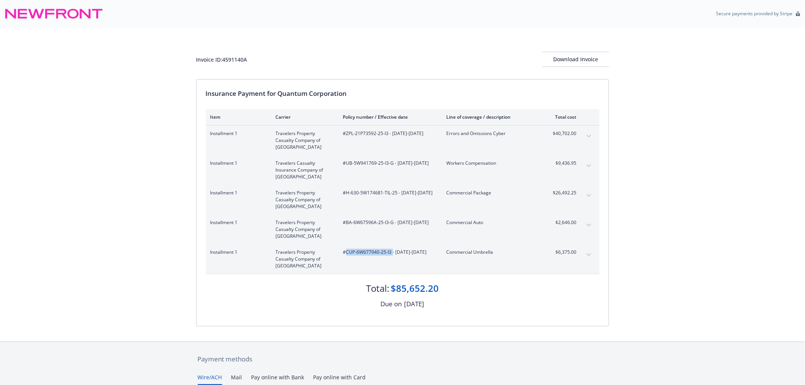
drag, startPoint x: 347, startPoint y: 255, endPoint x: 392, endPoint y: 255, distance: 45.3
click at [392, 255] on span "#CUP-6W677940-25-I3 - [DATE]-[DATE]" at bounding box center [388, 252] width 91 height 7
copy span "CUP-6W677940-25-I3"
